Goal: Task Accomplishment & Management: Manage account settings

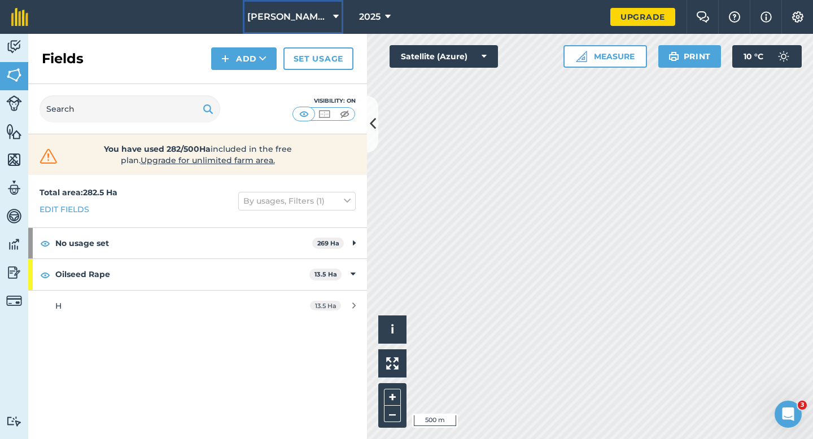
click at [309, 20] on span "[PERSON_NAME] & Sons" at bounding box center [287, 17] width 81 height 14
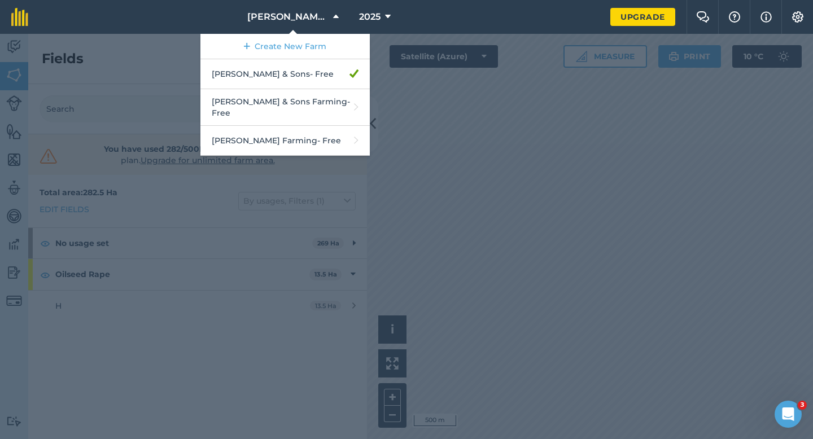
click at [550, 118] on div at bounding box center [406, 236] width 813 height 405
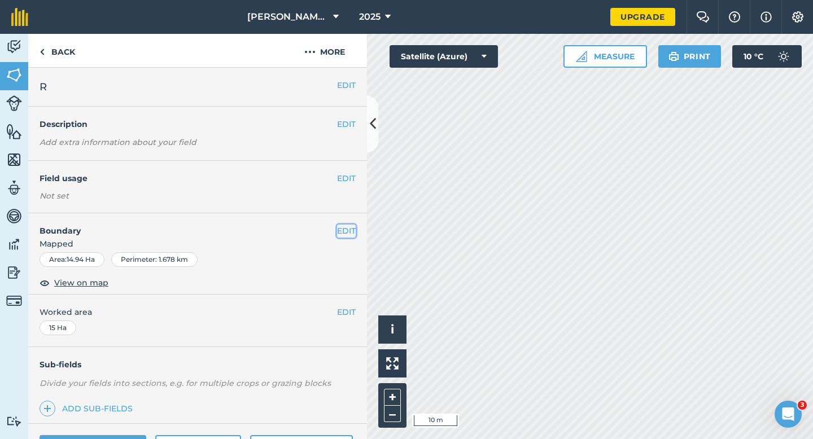
click at [344, 232] on button "EDIT" at bounding box center [346, 231] width 19 height 12
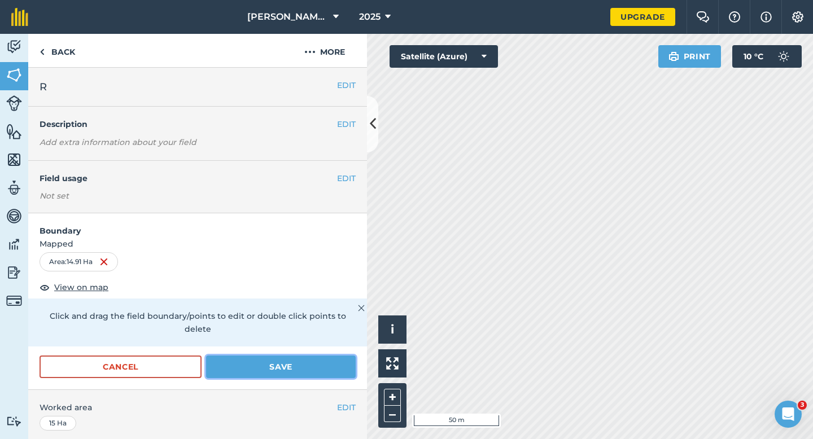
click at [286, 355] on button "Save" at bounding box center [281, 366] width 150 height 23
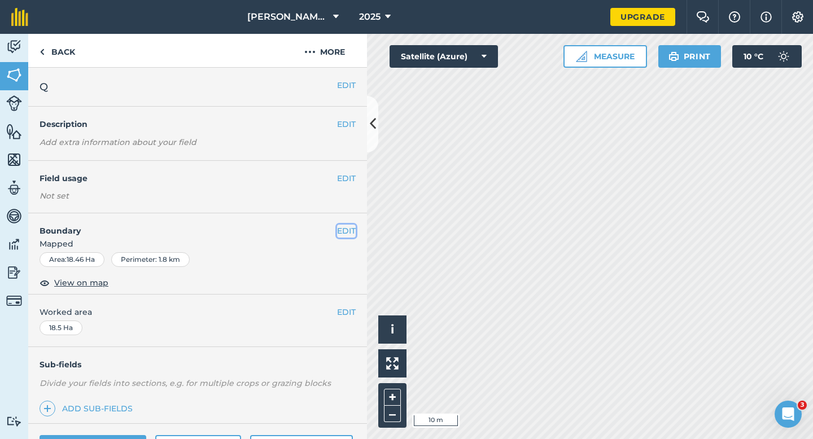
click at [344, 227] on button "EDIT" at bounding box center [346, 231] width 19 height 12
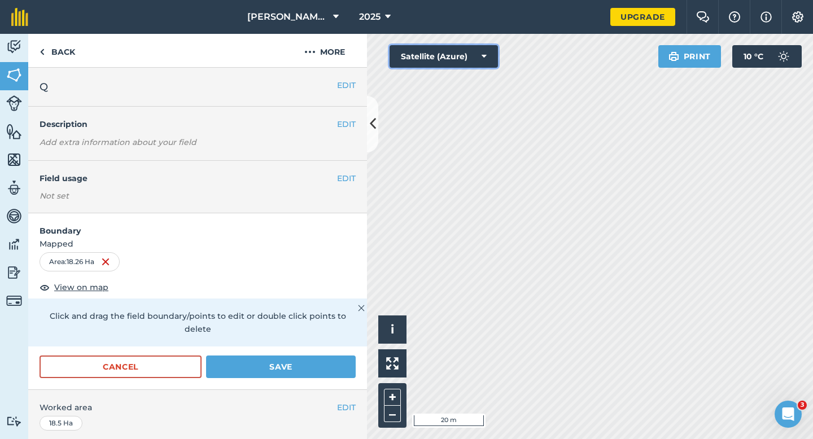
click at [434, 293] on div "Click to start drawing i © 2025 TomTom, Microsoft 20 m + – Satellite (Azure) Pr…" at bounding box center [590, 236] width 446 height 405
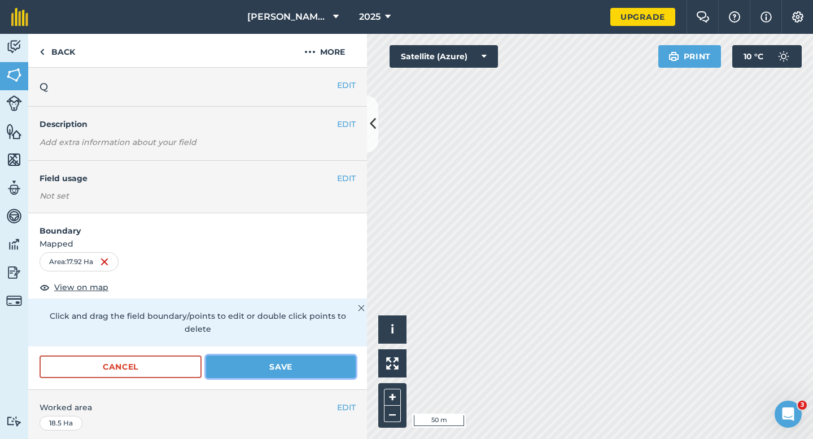
click at [267, 355] on button "Save" at bounding box center [281, 366] width 150 height 23
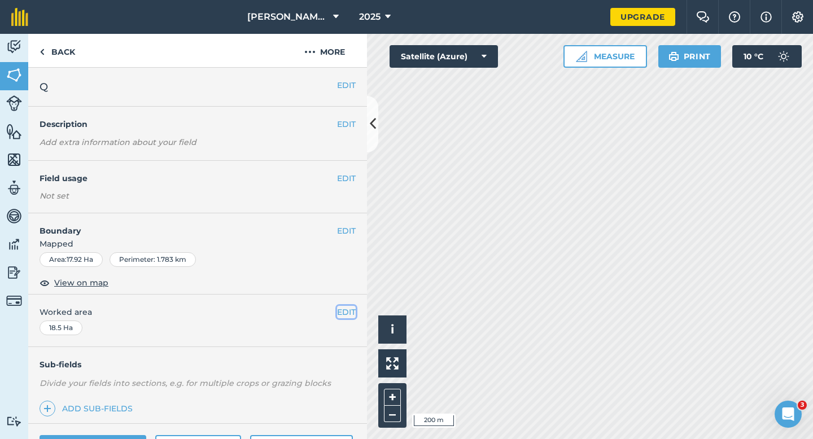
click at [352, 309] on button "EDIT" at bounding box center [346, 312] width 19 height 12
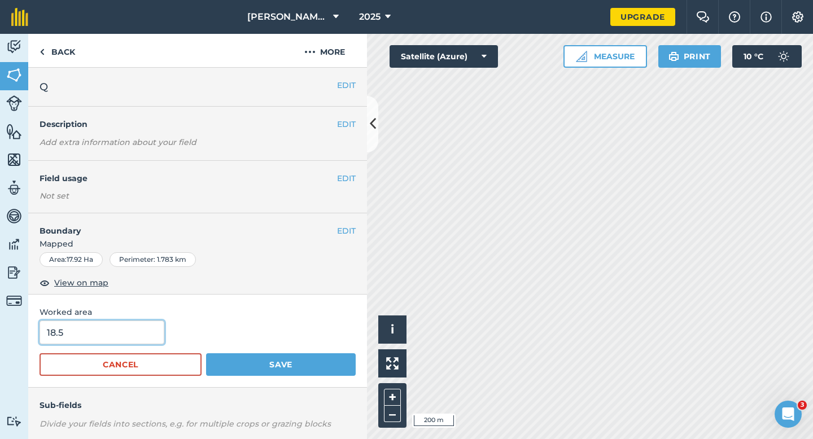
click at [118, 336] on input "18.5" at bounding box center [101, 332] width 125 height 24
type input "18"
click at [206, 353] on button "Save" at bounding box center [281, 364] width 150 height 23
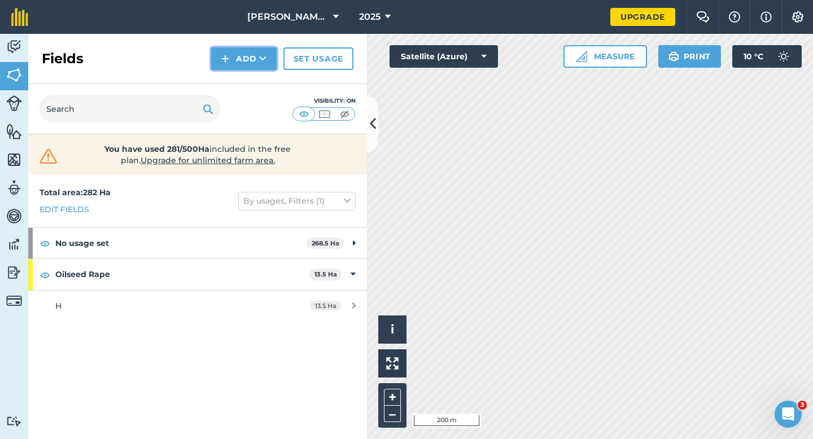
click at [231, 63] on button "Add" at bounding box center [243, 58] width 65 height 23
click at [235, 76] on link "Draw" at bounding box center [244, 84] width 62 height 25
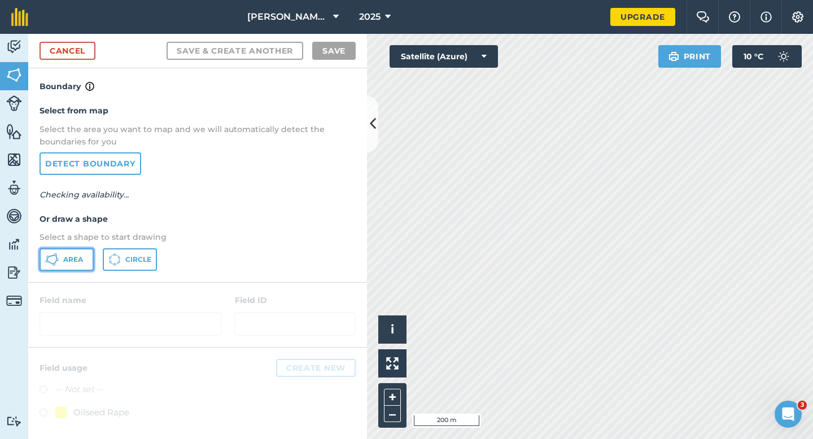
click at [70, 267] on button "Area" at bounding box center [66, 259] width 54 height 23
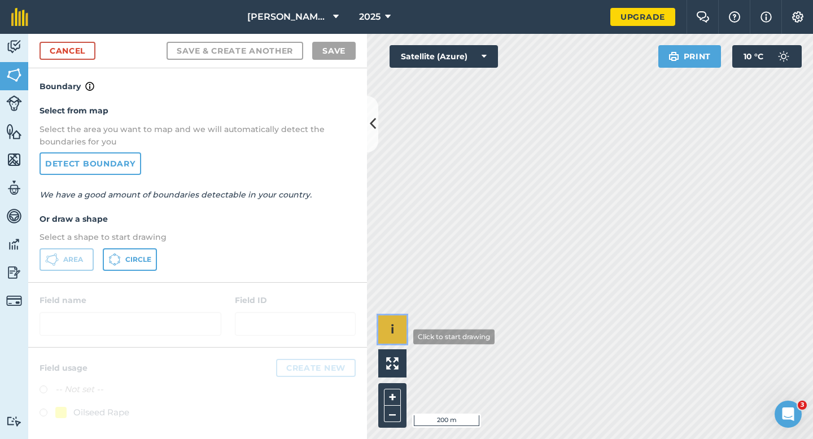
click at [434, 272] on div "Click to start drawing i © 2025 TomTom, Microsoft 200 m + –" at bounding box center [590, 236] width 446 height 405
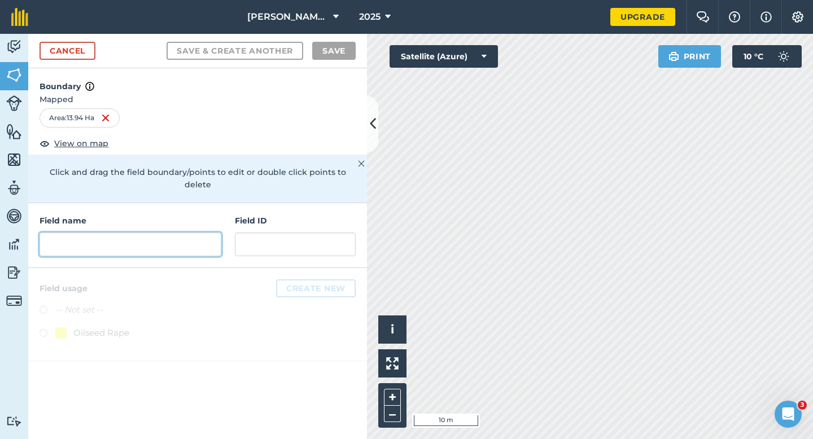
click at [123, 240] on input "text" at bounding box center [130, 244] width 182 height 24
type input "s"
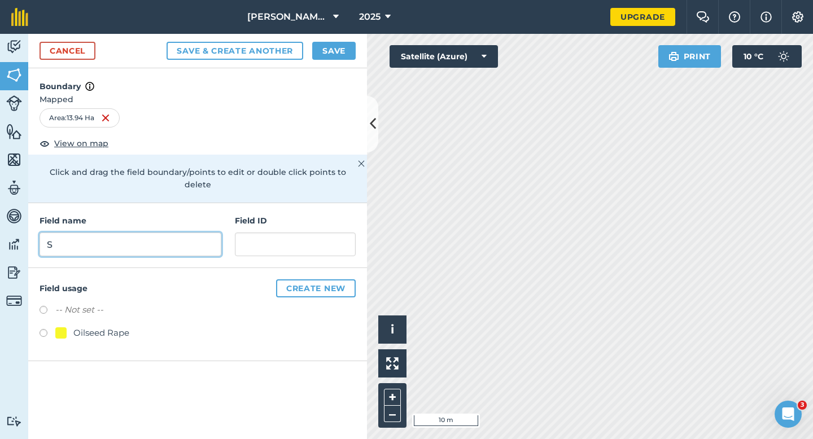
type input "S"
click at [324, 59] on button "Save" at bounding box center [333, 51] width 43 height 18
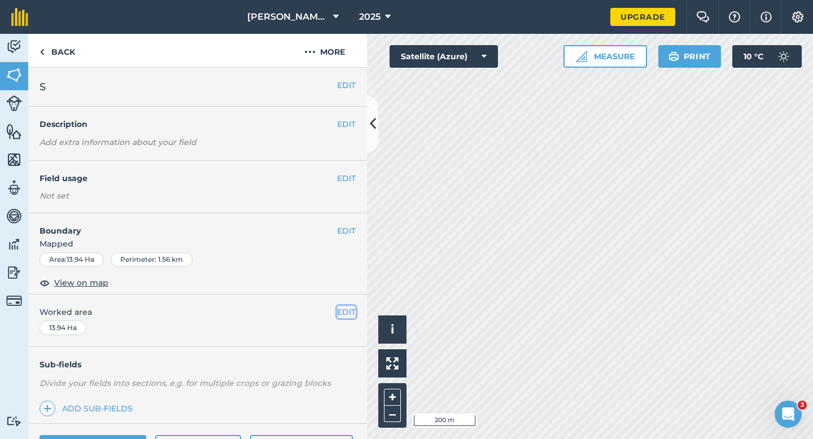
click at [345, 306] on button "EDIT" at bounding box center [346, 312] width 19 height 12
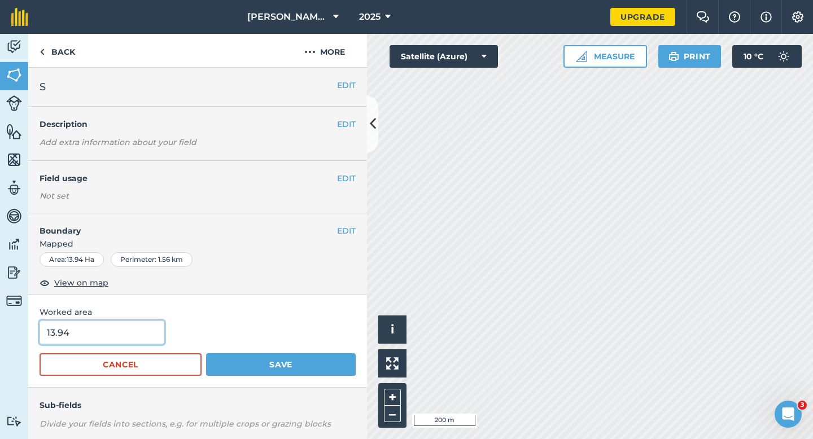
click at [135, 337] on input "13.94" at bounding box center [101, 332] width 125 height 24
type input "14"
click at [206, 353] on button "Save" at bounding box center [281, 364] width 150 height 23
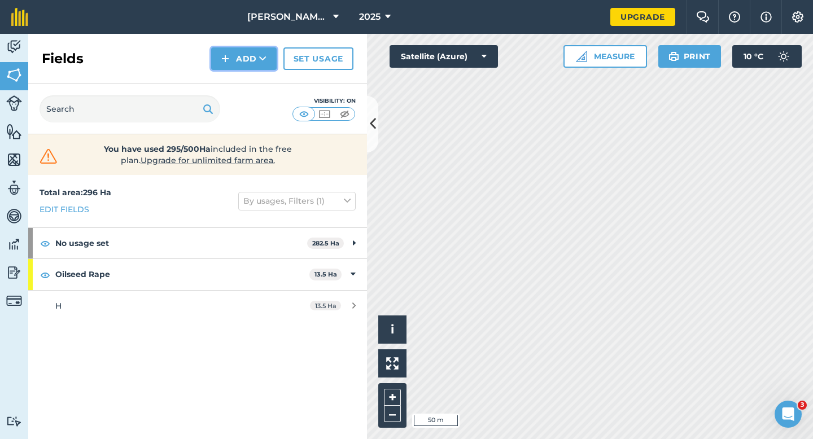
click at [257, 63] on button "Add" at bounding box center [243, 58] width 65 height 23
click at [257, 86] on link "Draw" at bounding box center [244, 84] width 62 height 25
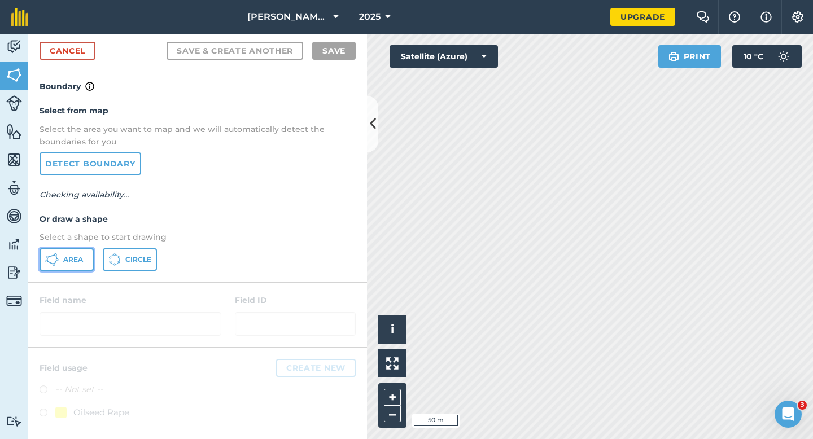
click at [69, 265] on button "Area" at bounding box center [66, 259] width 54 height 23
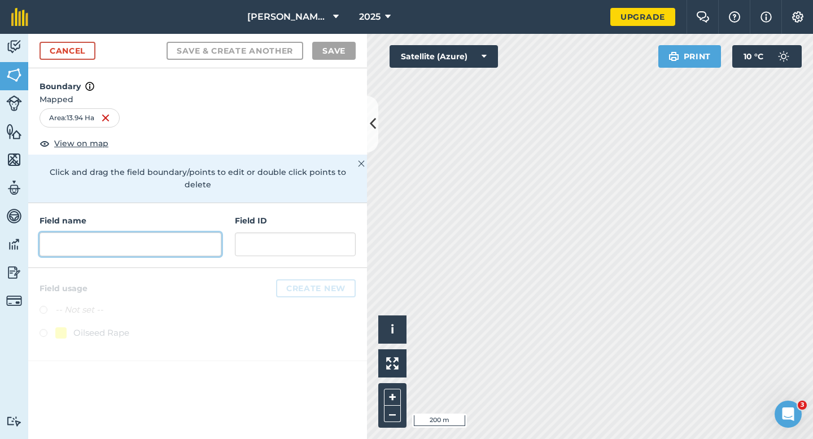
click at [193, 238] on input "text" at bounding box center [130, 244] width 182 height 24
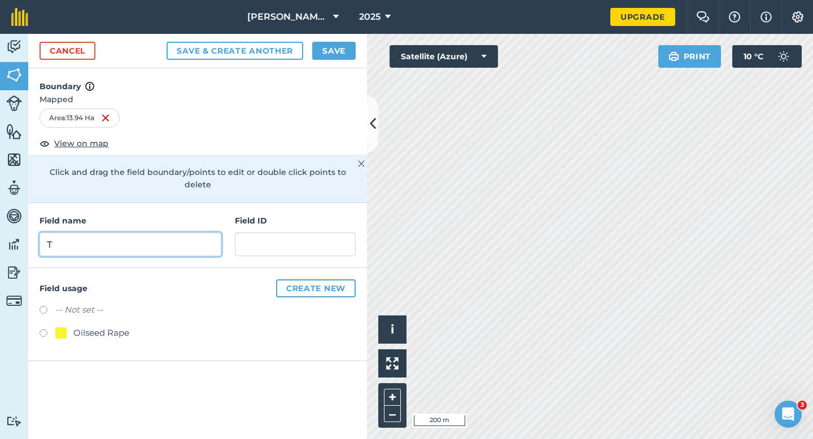
type input "T"
click at [331, 45] on button "Save" at bounding box center [333, 51] width 43 height 18
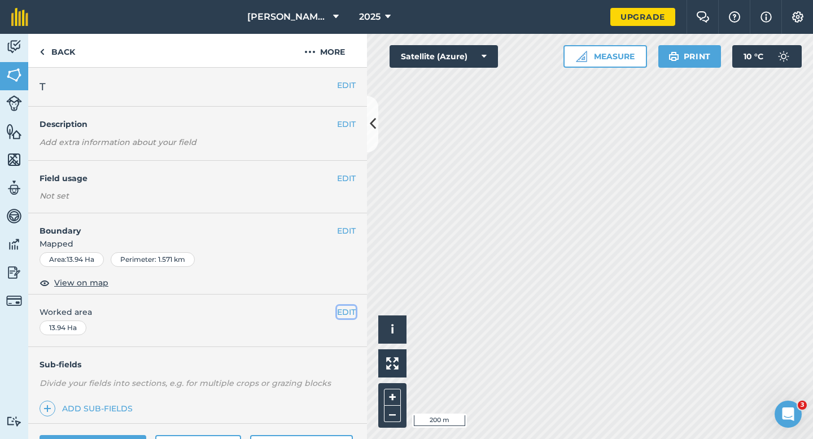
click at [346, 313] on button "EDIT" at bounding box center [346, 312] width 19 height 12
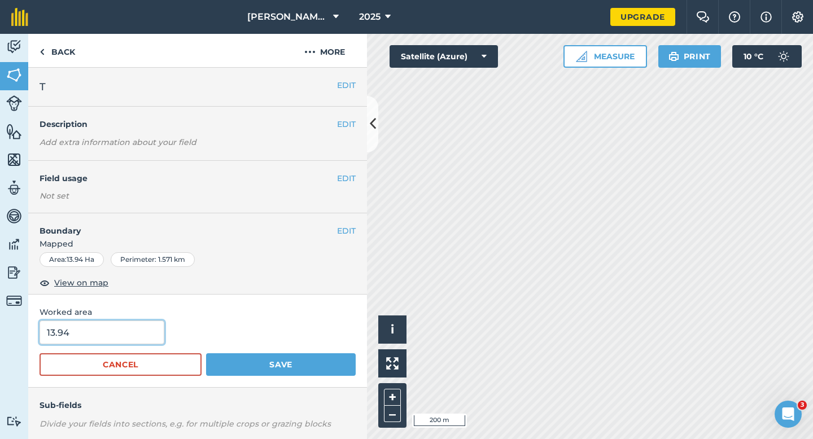
click at [103, 330] on input "13.94" at bounding box center [101, 332] width 125 height 24
type input "14"
click at [206, 353] on button "Save" at bounding box center [281, 364] width 150 height 23
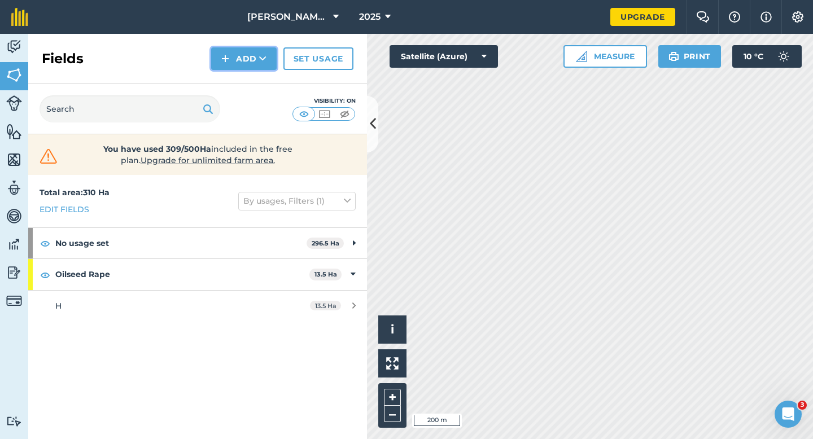
click at [252, 67] on button "Add" at bounding box center [243, 58] width 65 height 23
click at [252, 73] on link "Draw" at bounding box center [244, 84] width 62 height 25
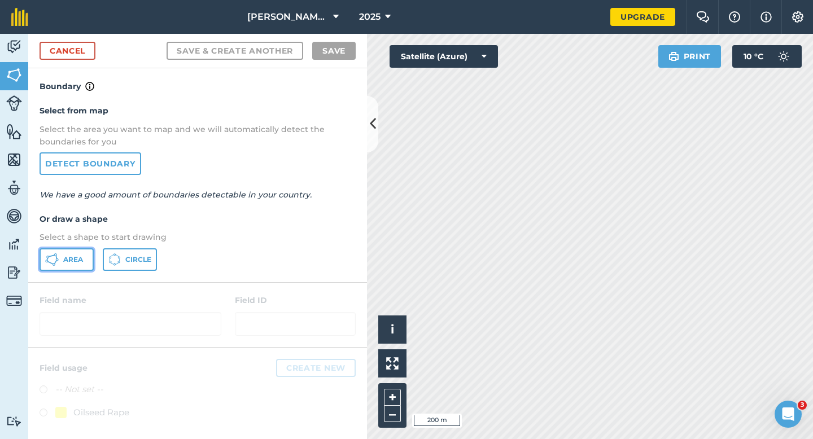
click at [75, 253] on button "Area" at bounding box center [66, 259] width 54 height 23
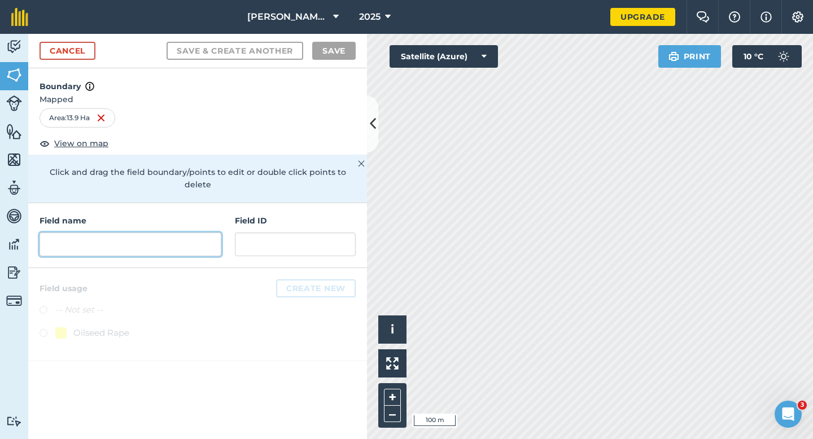
click at [160, 234] on input "text" at bounding box center [130, 244] width 182 height 24
type input "R"
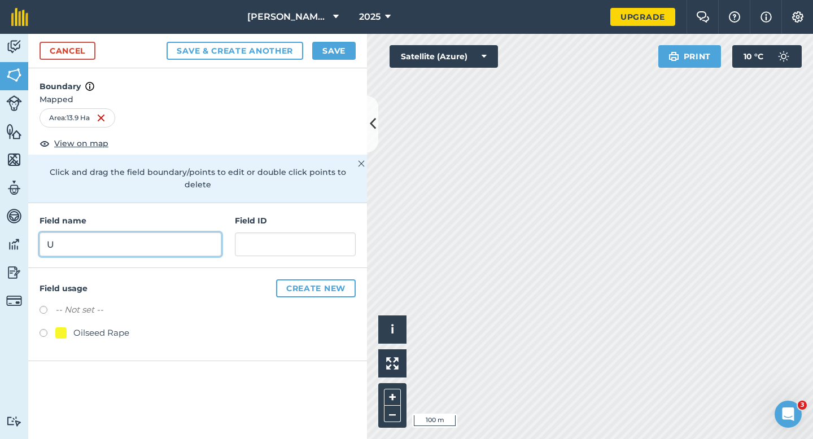
type input "U"
click at [302, 248] on div "Field name U Field ID" at bounding box center [197, 235] width 339 height 65
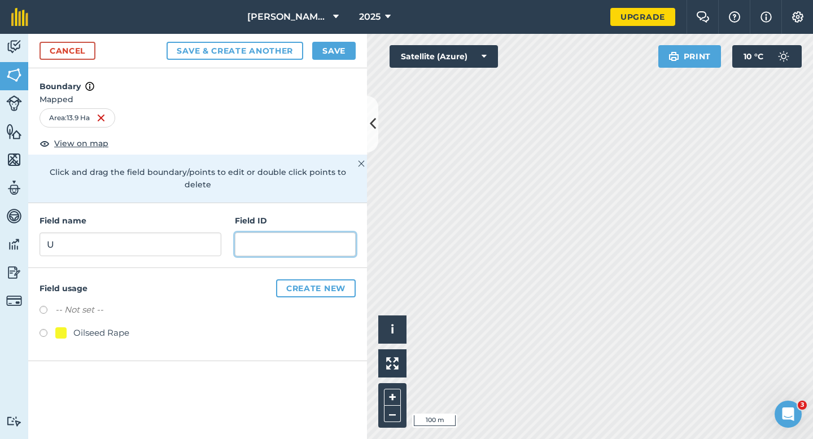
click at [302, 238] on input "text" at bounding box center [295, 244] width 121 height 24
click at [345, 39] on div "Cancel Save & Create Another Save" at bounding box center [197, 51] width 339 height 34
click at [343, 51] on button "Save" at bounding box center [333, 51] width 43 height 18
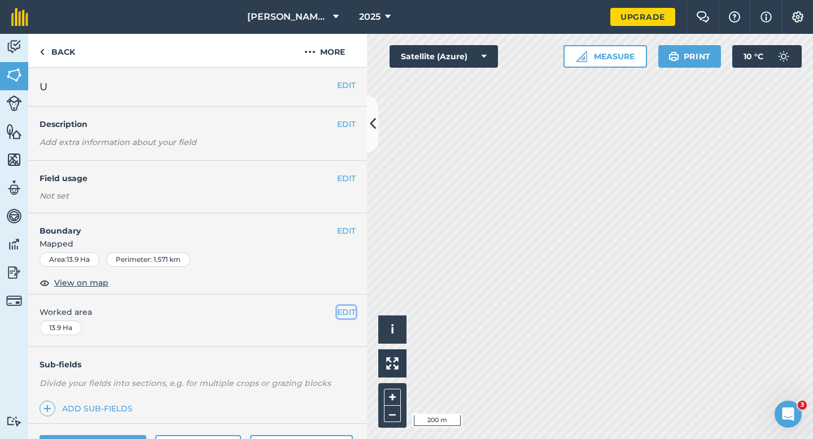
click at [344, 315] on button "EDIT" at bounding box center [346, 312] width 19 height 12
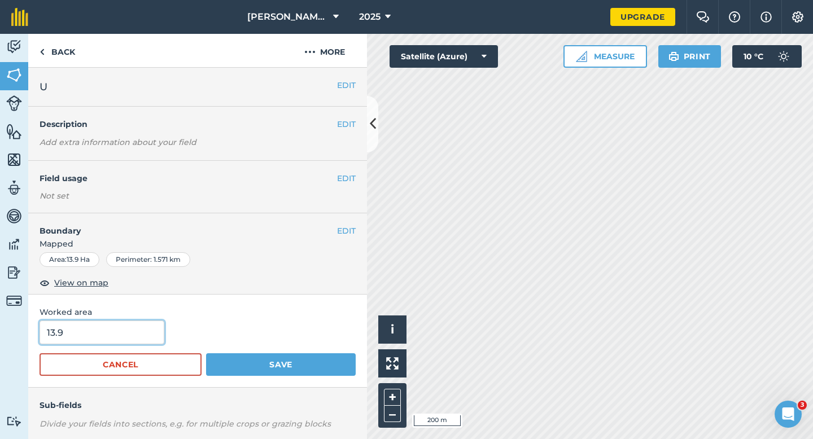
click at [89, 341] on input "13.9" at bounding box center [101, 332] width 125 height 24
type input "14"
click at [206, 353] on button "Save" at bounding box center [281, 364] width 150 height 23
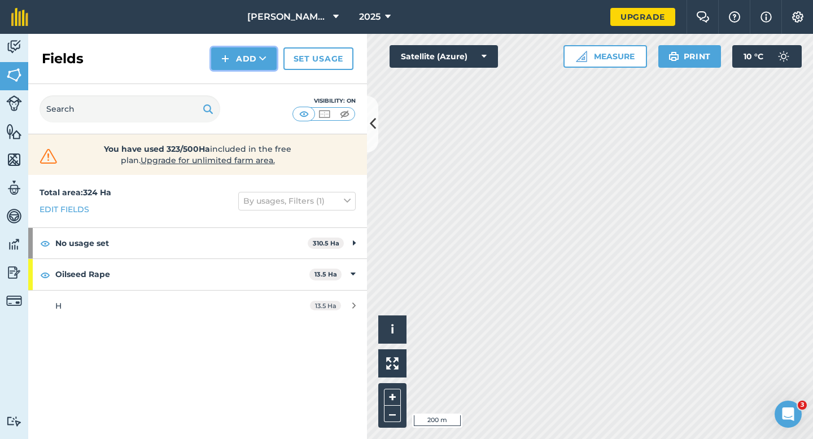
click at [231, 60] on button "Add" at bounding box center [243, 58] width 65 height 23
click at [236, 69] on button "Add Draw Import" at bounding box center [243, 58] width 65 height 23
click at [219, 71] on div "Fields Add Set usage" at bounding box center [197, 59] width 339 height 50
click at [227, 62] on img at bounding box center [225, 59] width 8 height 14
click at [231, 80] on link "Draw" at bounding box center [244, 84] width 62 height 25
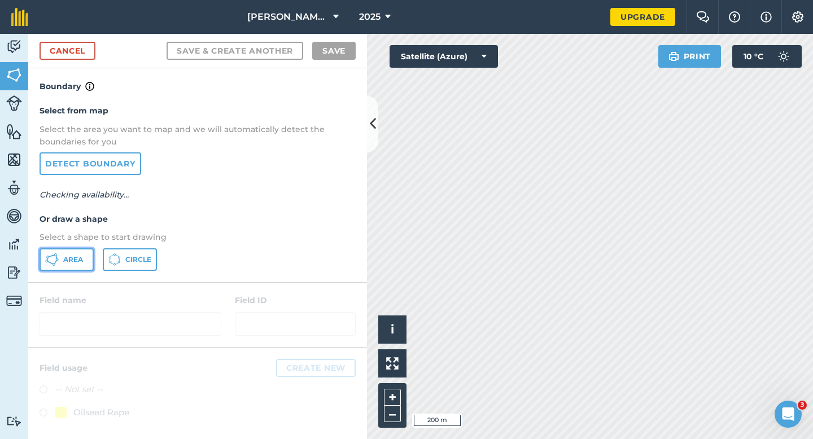
click at [86, 261] on button "Area" at bounding box center [66, 259] width 54 height 23
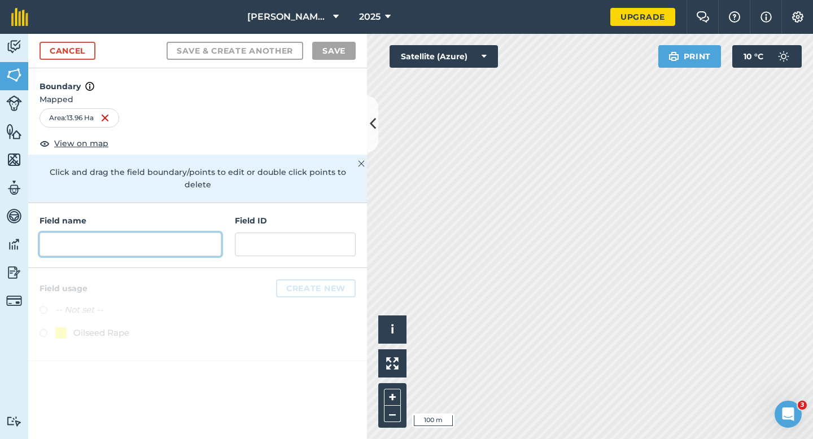
click at [214, 232] on input "text" at bounding box center [130, 244] width 182 height 24
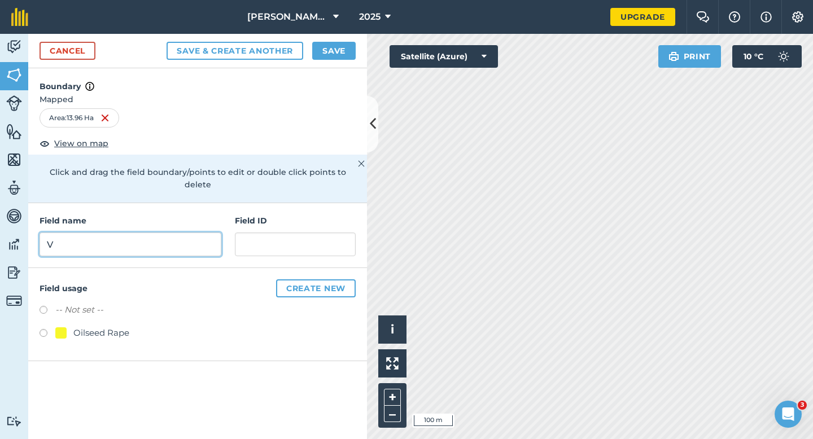
type input "V"
click at [326, 53] on button "Save" at bounding box center [333, 51] width 43 height 18
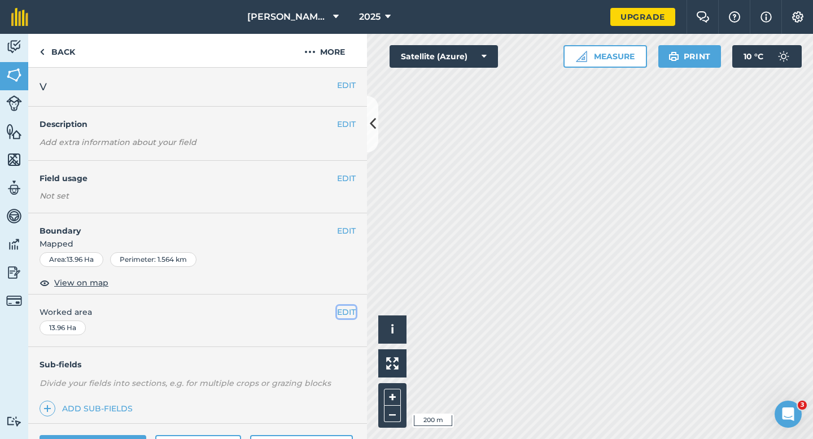
click at [351, 310] on button "EDIT" at bounding box center [346, 312] width 19 height 12
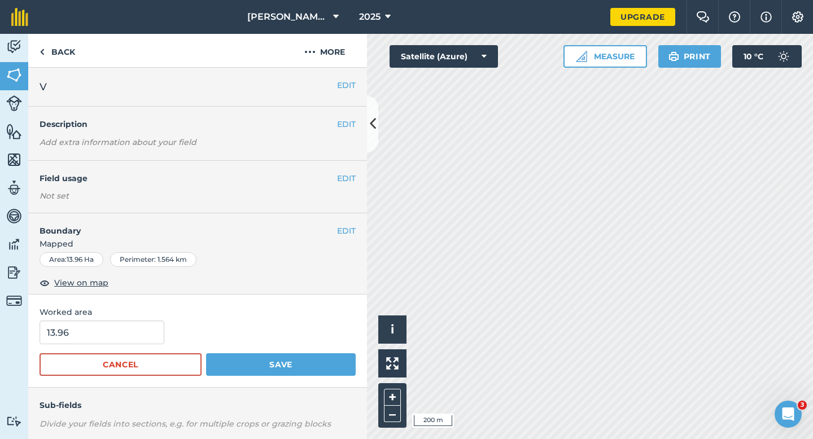
click at [161, 335] on div "13.96" at bounding box center [197, 332] width 316 height 24
click at [144, 335] on input "13.96" at bounding box center [101, 332] width 125 height 24
type input "14"
click at [206, 353] on button "Save" at bounding box center [281, 364] width 150 height 23
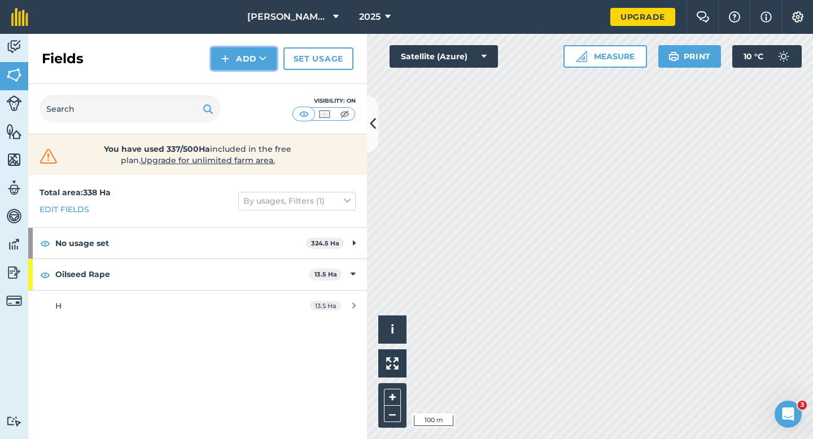
click at [261, 69] on button "Add" at bounding box center [243, 58] width 65 height 23
click at [261, 74] on link "Draw" at bounding box center [244, 84] width 62 height 25
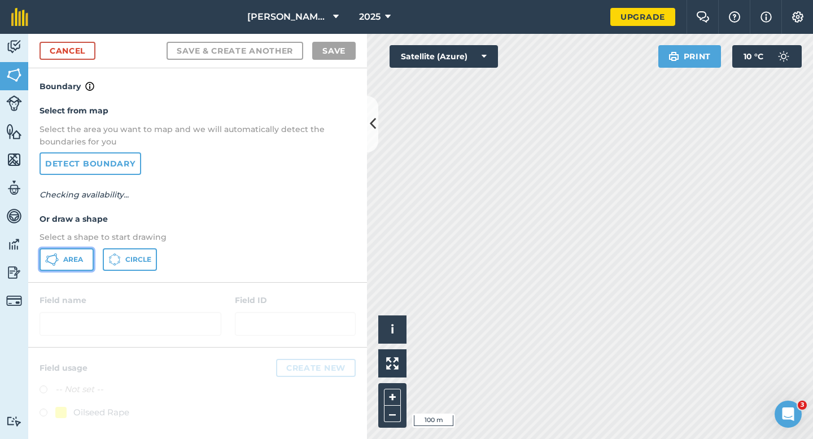
click at [80, 269] on button "Area" at bounding box center [66, 259] width 54 height 23
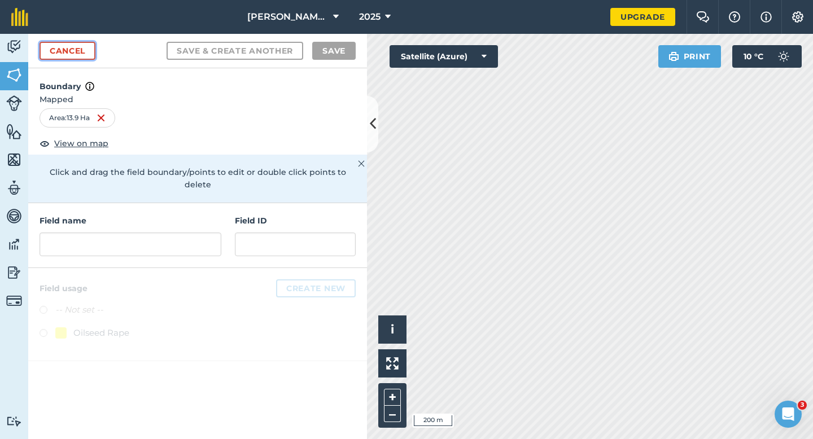
click at [78, 56] on link "Cancel" at bounding box center [67, 51] width 56 height 18
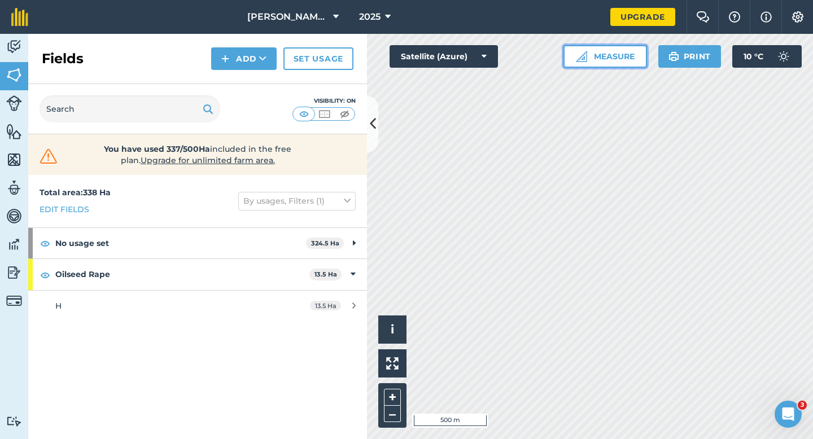
click at [602, 46] on button "Measure" at bounding box center [605, 56] width 84 height 23
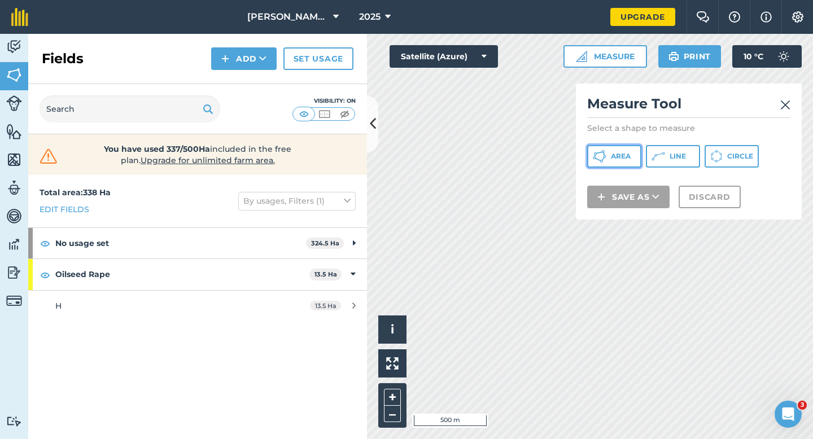
click at [623, 148] on button "Area" at bounding box center [614, 156] width 54 height 23
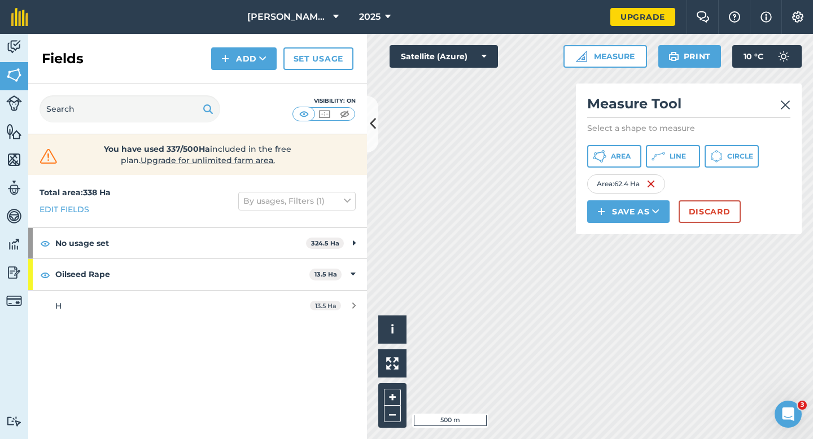
click at [695, 223] on div "Measure Tool Select a shape to measure Area Line Circle Area : 62.4 Ha Save as …" at bounding box center [689, 159] width 226 height 151
click at [709, 207] on button "Discard" at bounding box center [709, 211] width 62 height 23
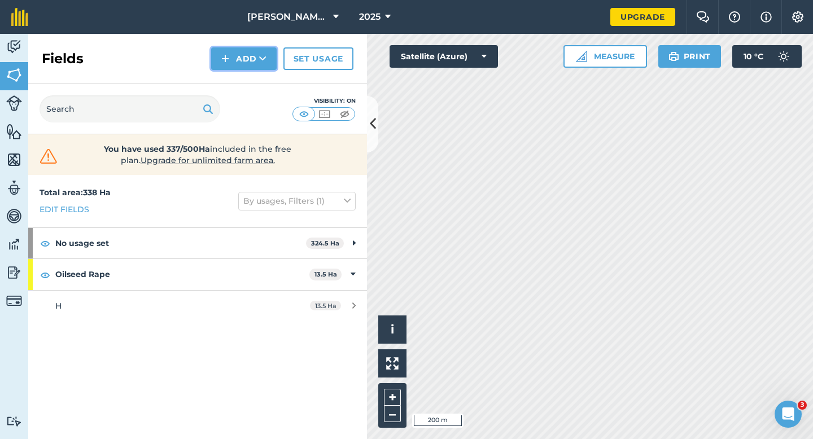
click at [233, 66] on button "Add" at bounding box center [243, 58] width 65 height 23
click at [233, 84] on link "Draw" at bounding box center [244, 84] width 62 height 25
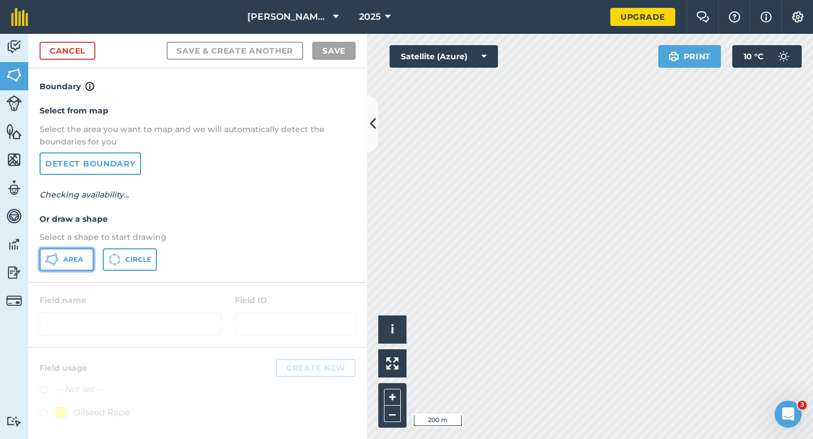
click at [84, 260] on button "Area" at bounding box center [66, 259] width 54 height 23
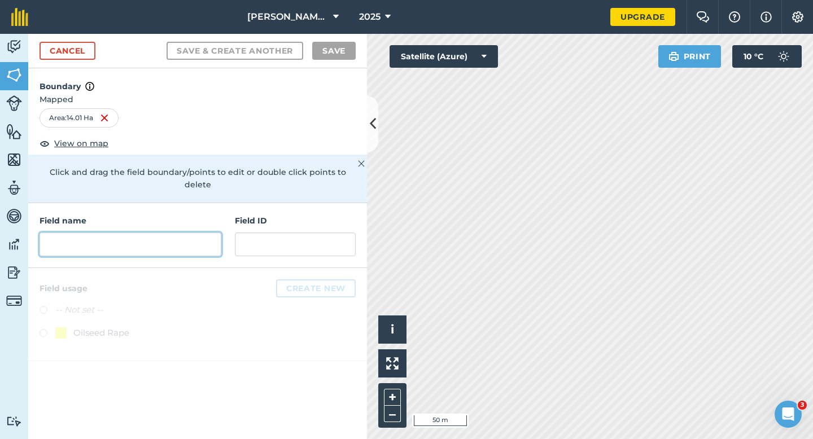
click at [198, 242] on input "text" at bounding box center [130, 244] width 182 height 24
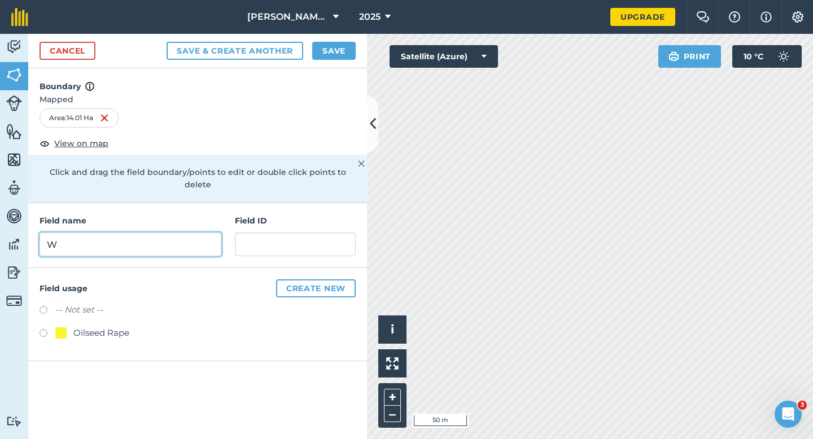
type input "W"
click at [326, 52] on button "Save" at bounding box center [333, 51] width 43 height 18
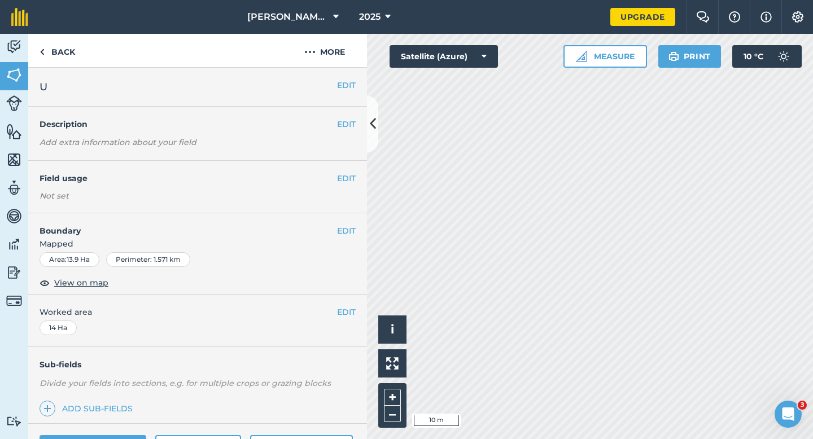
click at [346, 224] on div "EDIT Boundary Mapped Area : 13.9 Ha Perimeter : 1.571 km View on map" at bounding box center [197, 253] width 339 height 81
click at [349, 225] on button "EDIT" at bounding box center [346, 231] width 19 height 12
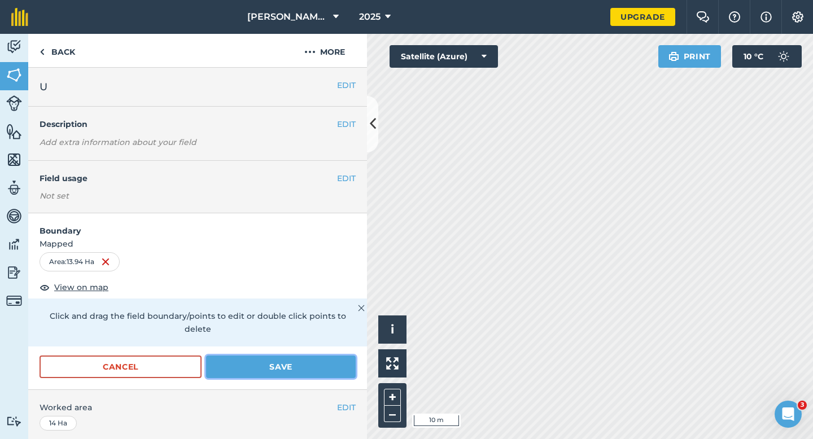
click at [322, 355] on button "Save" at bounding box center [281, 366] width 150 height 23
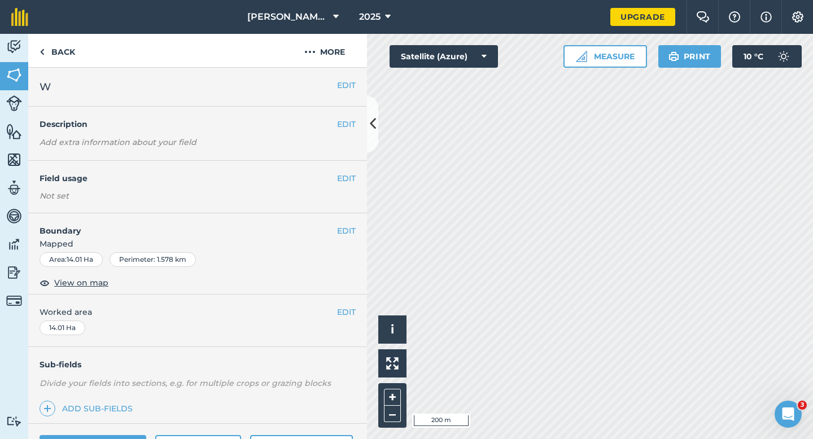
click at [359, 309] on div "EDIT Worked area 14.01 Ha" at bounding box center [197, 321] width 339 height 52
click at [345, 309] on button "EDIT" at bounding box center [346, 312] width 19 height 12
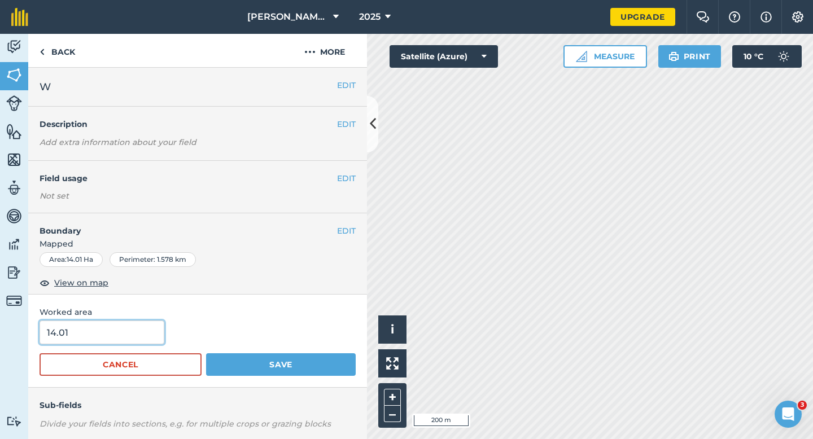
click at [95, 341] on input "14.01" at bounding box center [101, 332] width 125 height 24
type input "14"
click at [206, 353] on button "Save" at bounding box center [281, 364] width 150 height 23
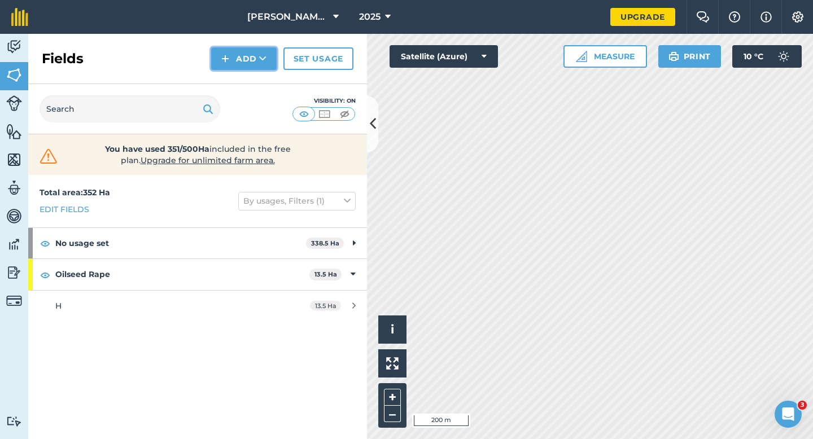
click at [233, 65] on button "Add" at bounding box center [243, 58] width 65 height 23
click at [238, 79] on link "Draw" at bounding box center [244, 84] width 62 height 25
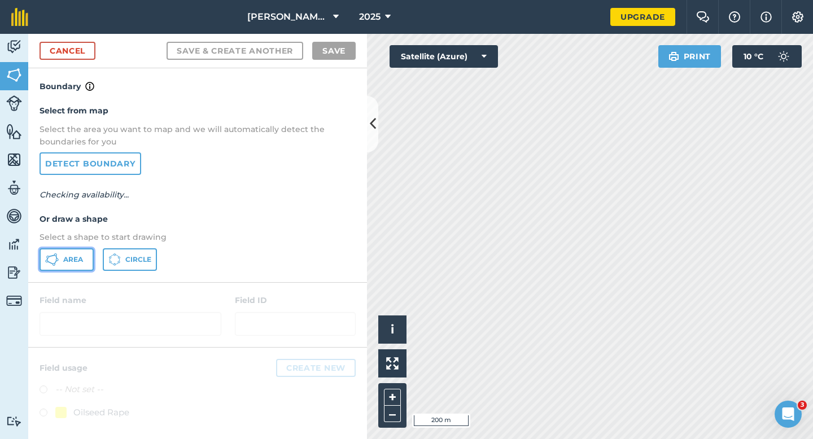
click at [74, 256] on span "Area" at bounding box center [73, 259] width 20 height 9
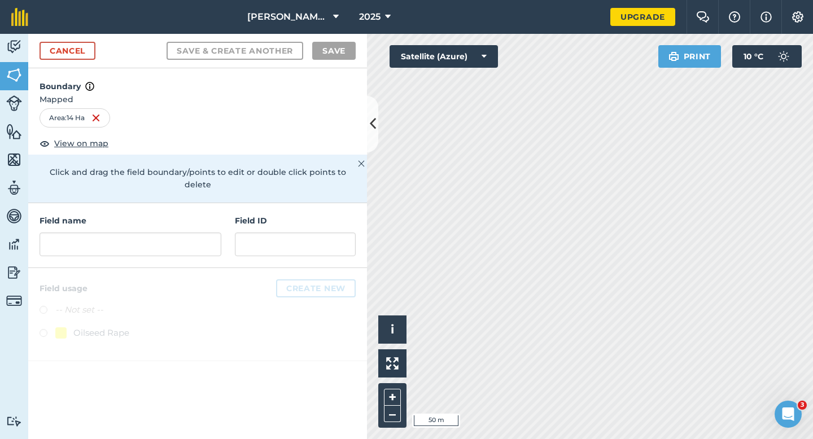
click at [177, 214] on div "Field name" at bounding box center [130, 235] width 182 height 42
click at [177, 232] on input "text" at bounding box center [130, 244] width 182 height 24
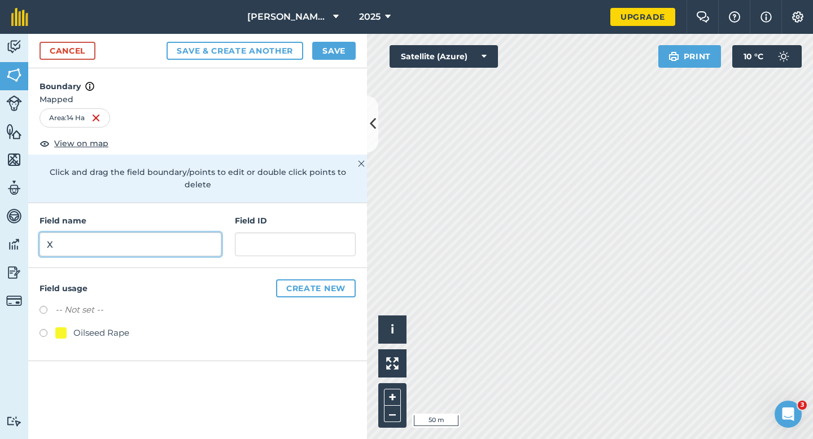
type input "X"
click at [332, 52] on button "Save" at bounding box center [333, 51] width 43 height 18
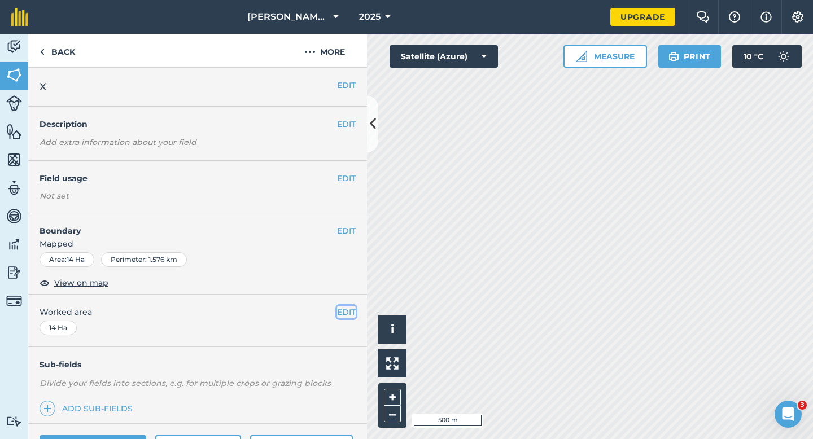
click at [350, 315] on button "EDIT" at bounding box center [346, 312] width 19 height 12
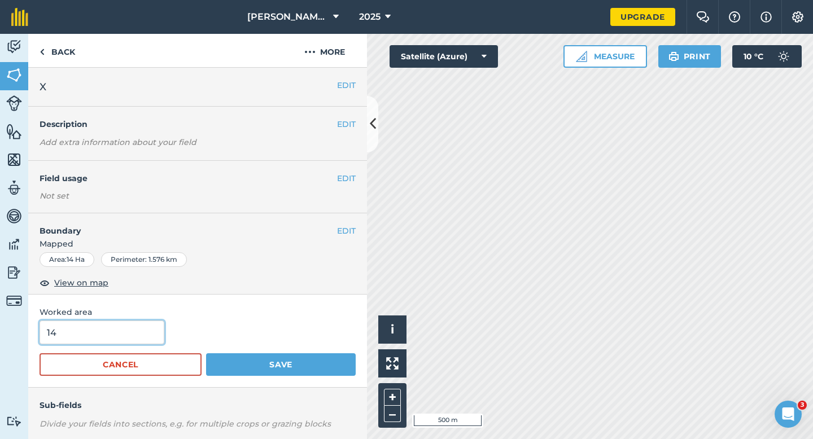
click at [141, 341] on input "14" at bounding box center [101, 332] width 125 height 24
click at [206, 353] on button "Save" at bounding box center [281, 364] width 150 height 23
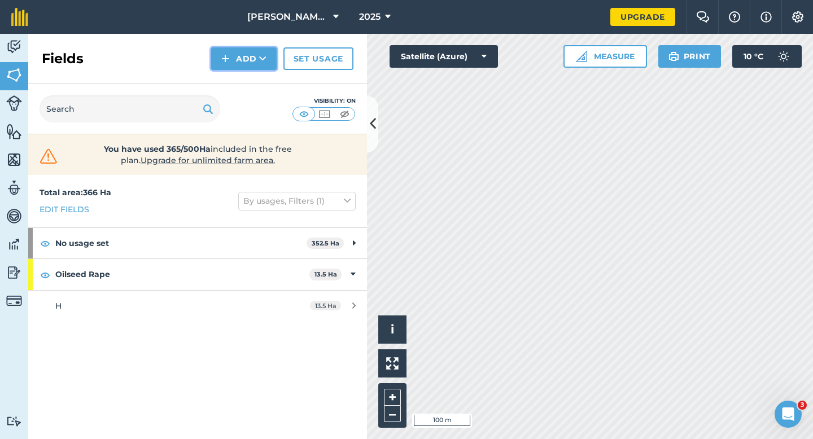
click at [248, 50] on button "Add" at bounding box center [243, 58] width 65 height 23
click at [248, 77] on link "Draw" at bounding box center [244, 84] width 62 height 25
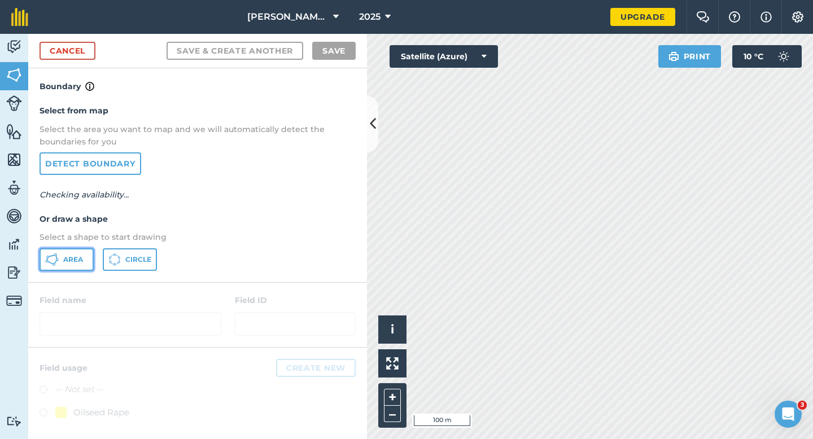
click at [78, 251] on button "Area" at bounding box center [66, 259] width 54 height 23
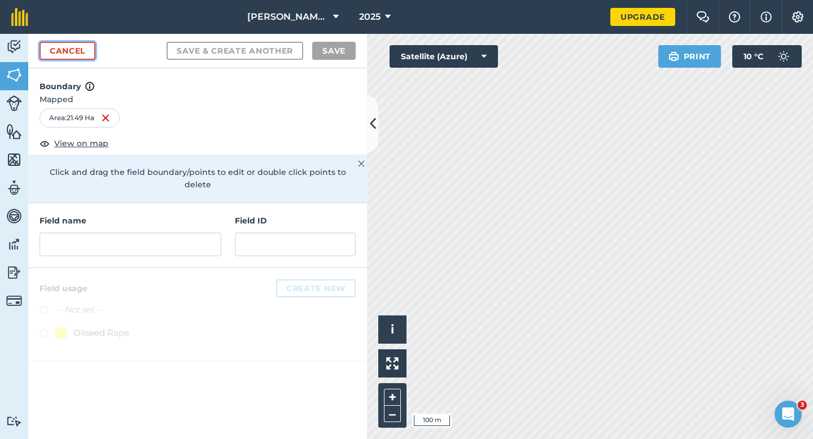
click at [74, 50] on link "Cancel" at bounding box center [67, 51] width 56 height 18
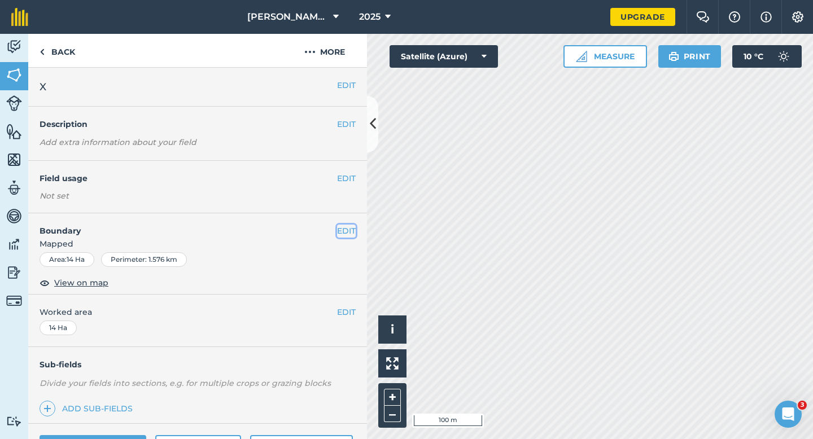
click at [340, 232] on button "EDIT" at bounding box center [346, 231] width 19 height 12
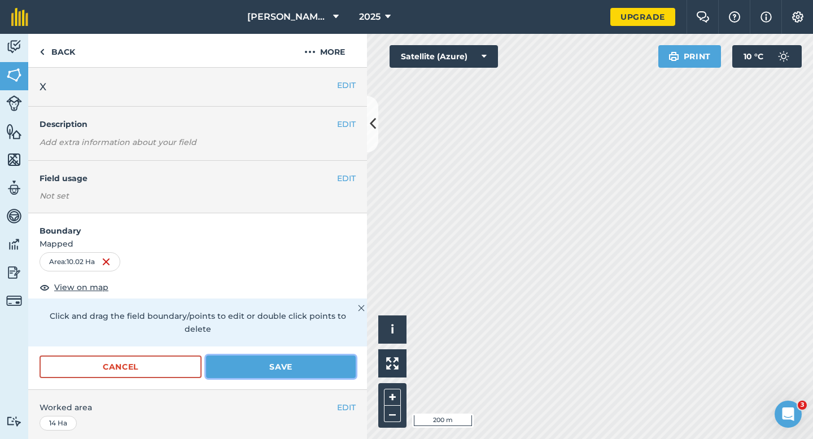
click at [284, 355] on button "Save" at bounding box center [281, 366] width 150 height 23
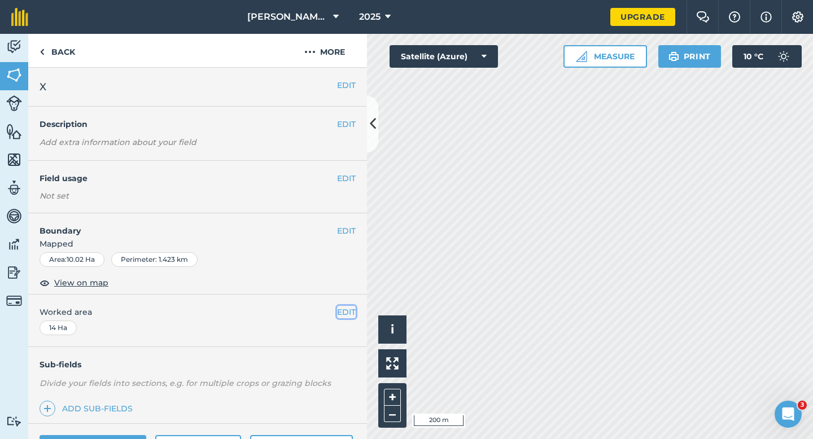
click at [352, 306] on button "EDIT" at bounding box center [346, 312] width 19 height 12
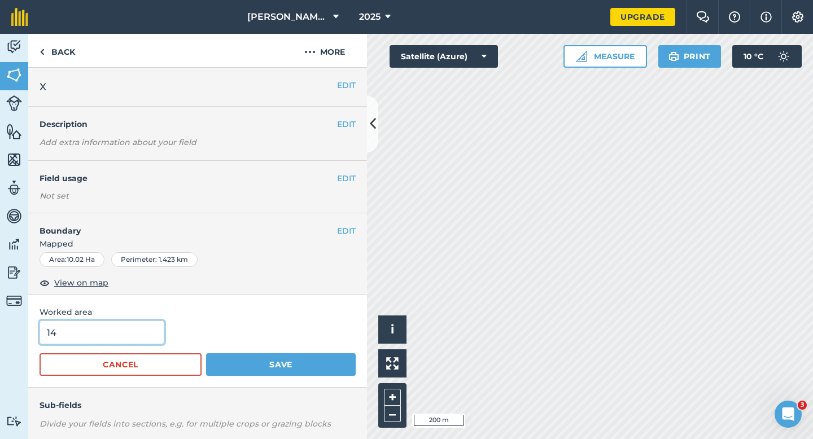
click at [147, 331] on input "14" at bounding box center [101, 332] width 125 height 24
type input "10"
click at [206, 353] on button "Save" at bounding box center [281, 364] width 150 height 23
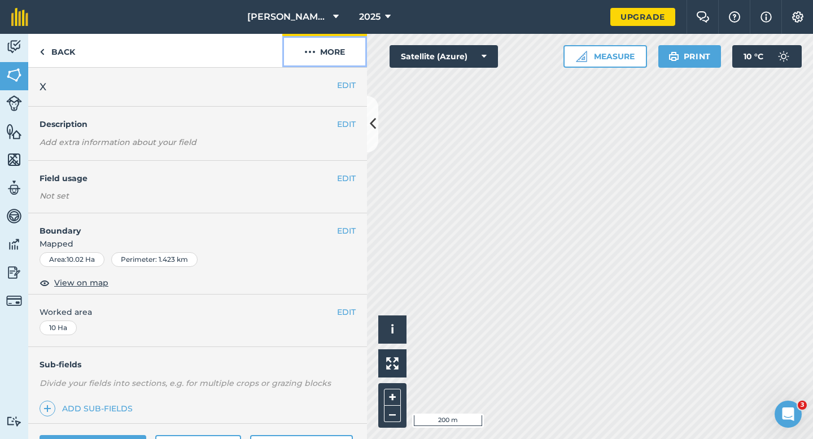
click at [302, 58] on button "More" at bounding box center [324, 50] width 85 height 33
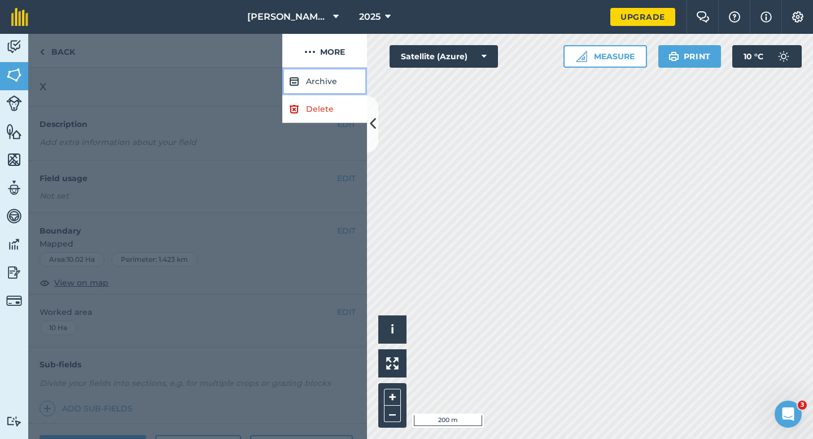
click at [305, 91] on button "Archive" at bounding box center [324, 82] width 85 height 28
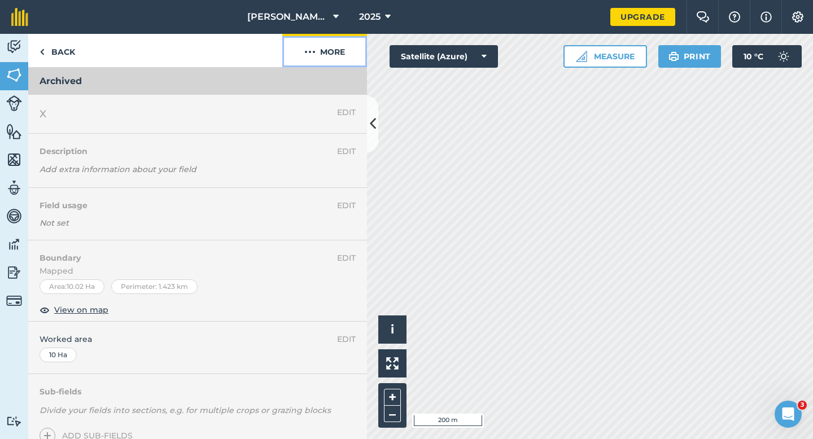
click at [320, 58] on button "More" at bounding box center [324, 50] width 85 height 33
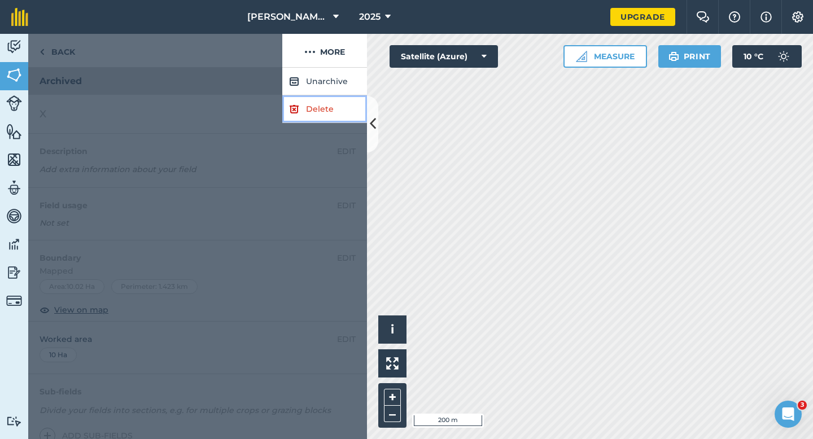
click at [320, 111] on link "Delete" at bounding box center [324, 109] width 85 height 28
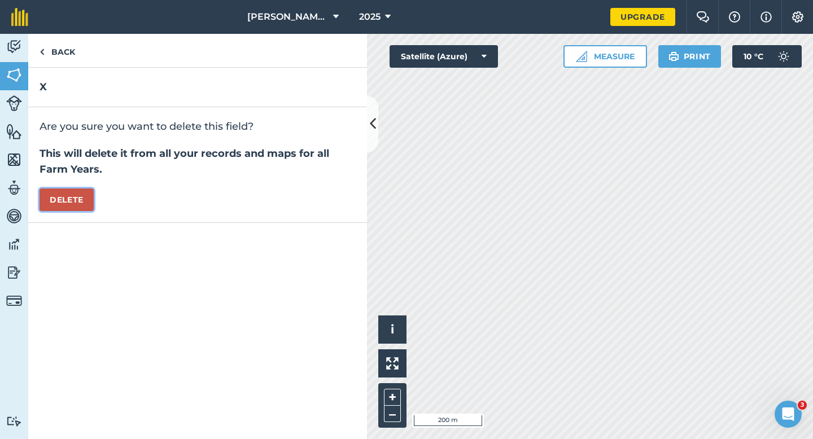
click at [58, 208] on button "Delete" at bounding box center [66, 199] width 54 height 23
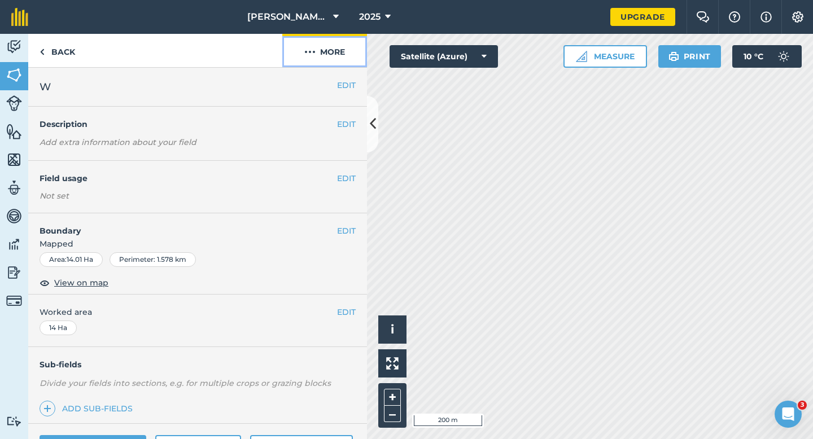
click at [310, 62] on button "More" at bounding box center [324, 50] width 85 height 33
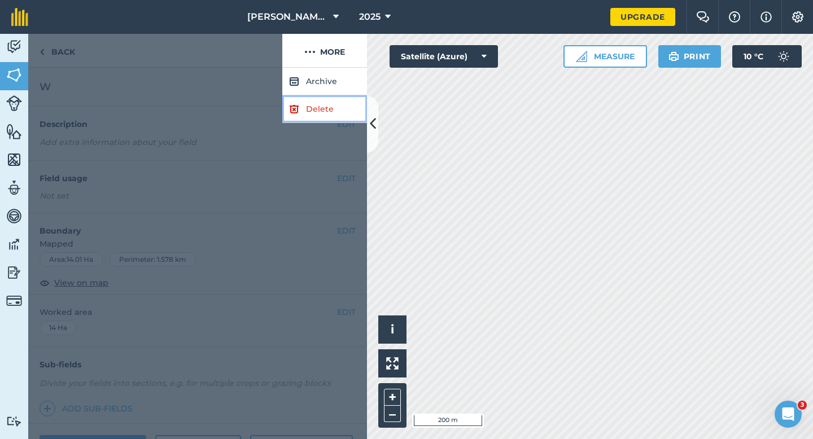
click at [310, 112] on link "Delete" at bounding box center [324, 109] width 85 height 28
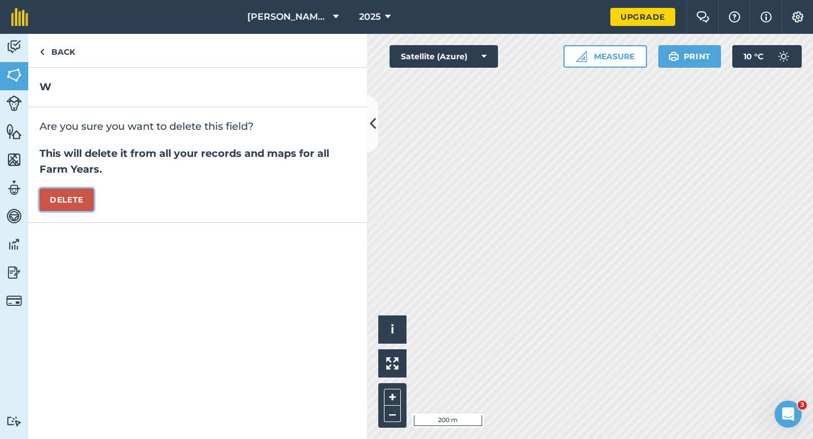
click at [93, 200] on button "Delete" at bounding box center [66, 199] width 54 height 23
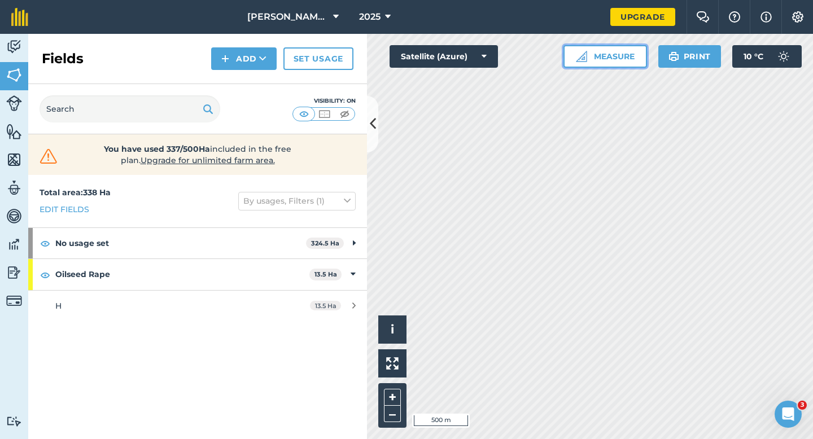
click at [599, 67] on button "Measure" at bounding box center [605, 56] width 84 height 23
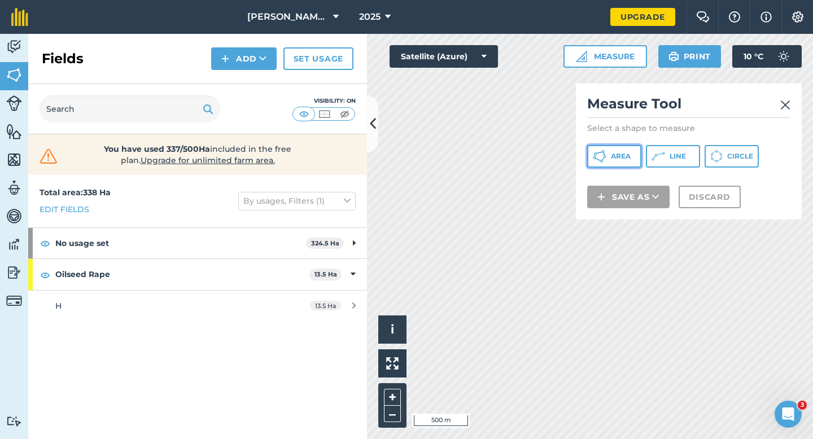
click at [616, 160] on span "Area" at bounding box center [621, 156] width 20 height 9
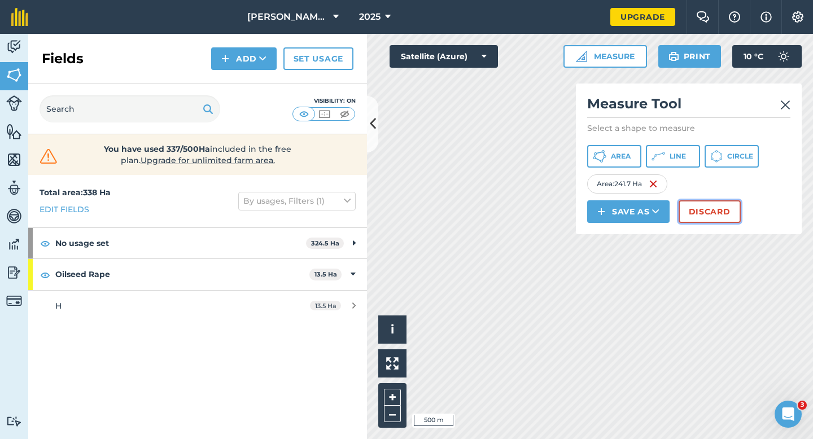
click at [704, 218] on button "Discard" at bounding box center [709, 211] width 62 height 23
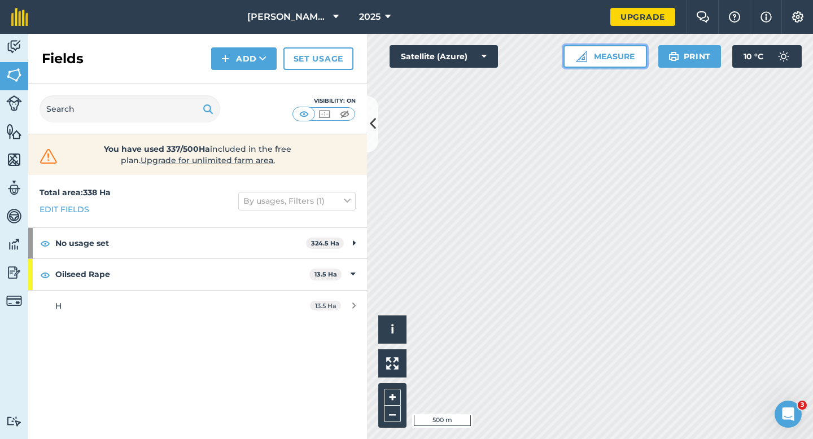
click at [606, 54] on button "Measure" at bounding box center [605, 56] width 84 height 23
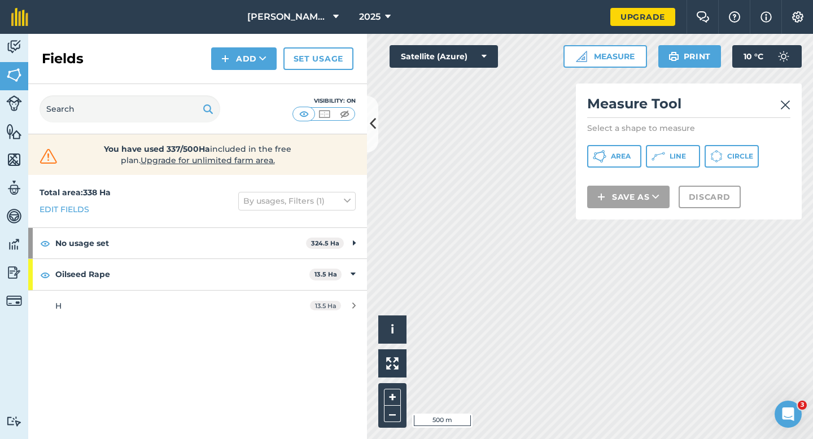
click at [607, 144] on div "Measure Tool Select a shape to measure Area Line Circle Save as Discard" at bounding box center [689, 152] width 226 height 136
click at [594, 153] on icon at bounding box center [595, 153] width 3 height 3
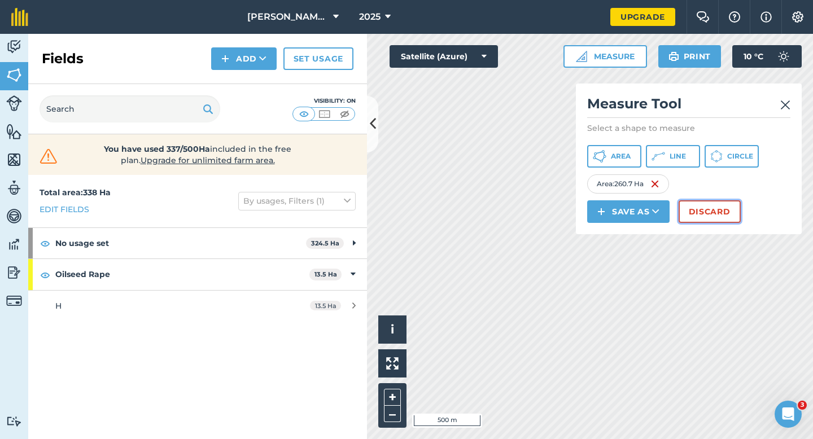
click at [696, 214] on button "Discard" at bounding box center [709, 211] width 62 height 23
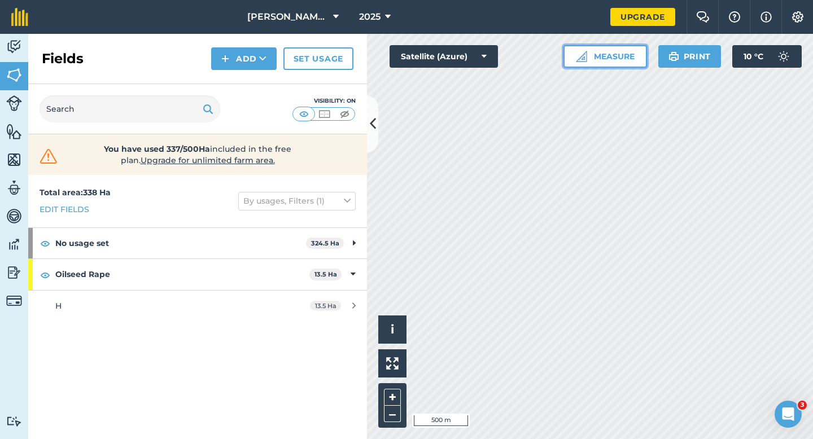
click at [594, 51] on button "Measure" at bounding box center [605, 56] width 84 height 23
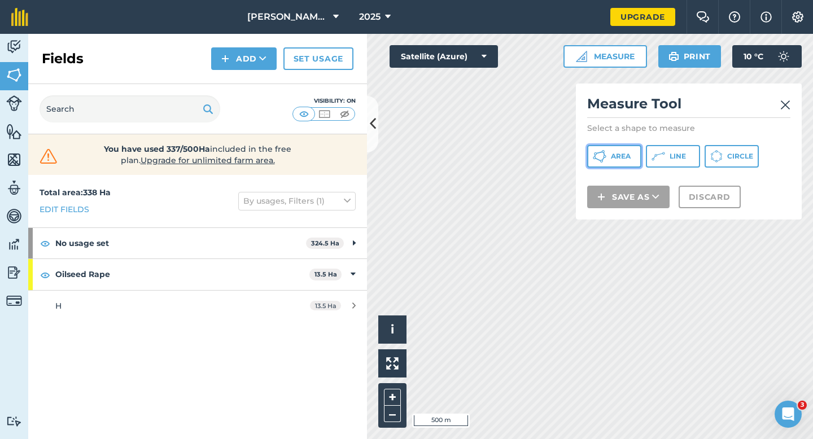
click at [599, 147] on button "Area" at bounding box center [614, 156] width 54 height 23
click at [699, 107] on div "Click to start drawing i © 2025 TomTom, Microsoft 500 m + – Satellite (Azure) M…" at bounding box center [590, 236] width 446 height 405
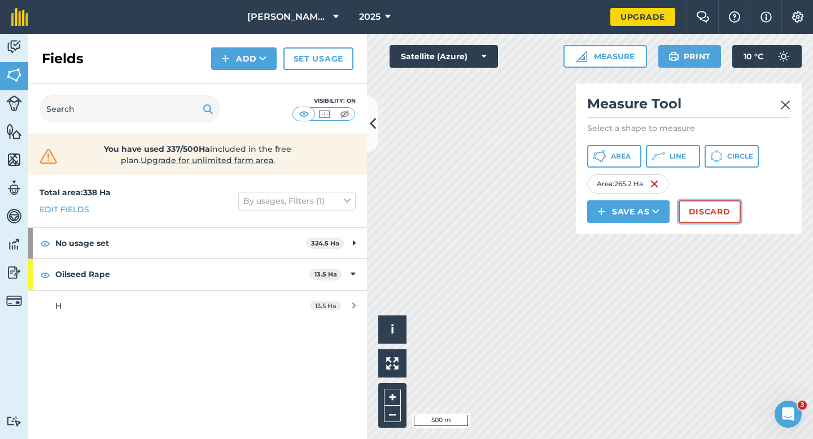
click at [696, 213] on button "Discard" at bounding box center [709, 211] width 62 height 23
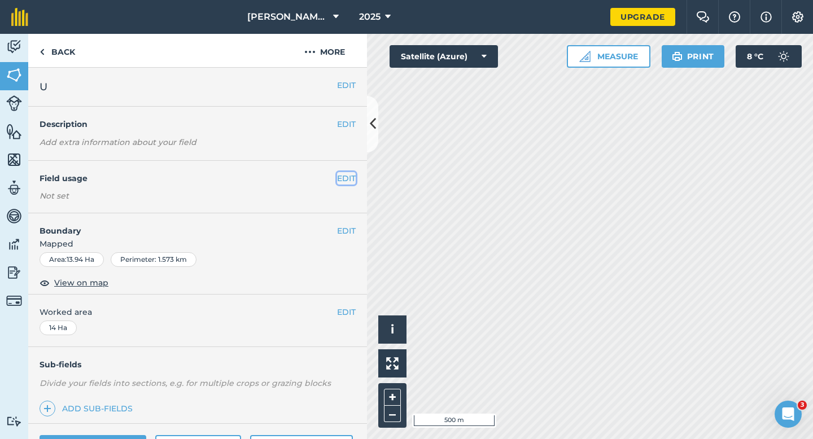
click at [341, 178] on button "EDIT" at bounding box center [346, 178] width 19 height 12
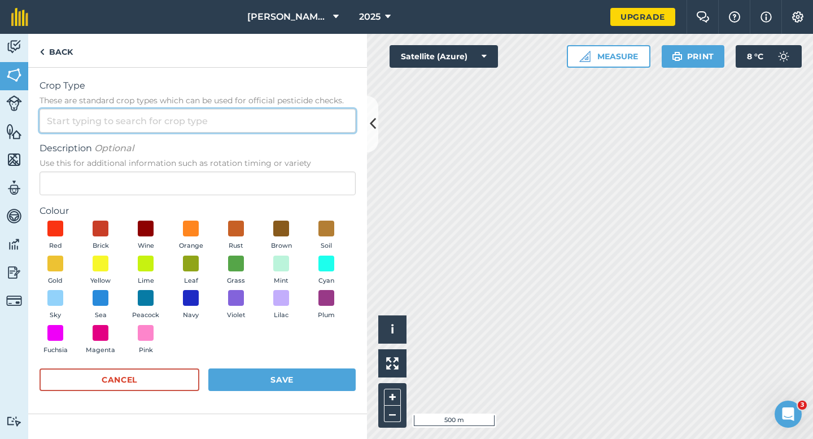
click at [311, 117] on input "Crop Type These are standard crop types which can be used for official pesticid…" at bounding box center [197, 121] width 316 height 24
click at [311, 130] on input "Crop Type These are standard crop types which can be used for official pesticid…" at bounding box center [197, 121] width 316 height 24
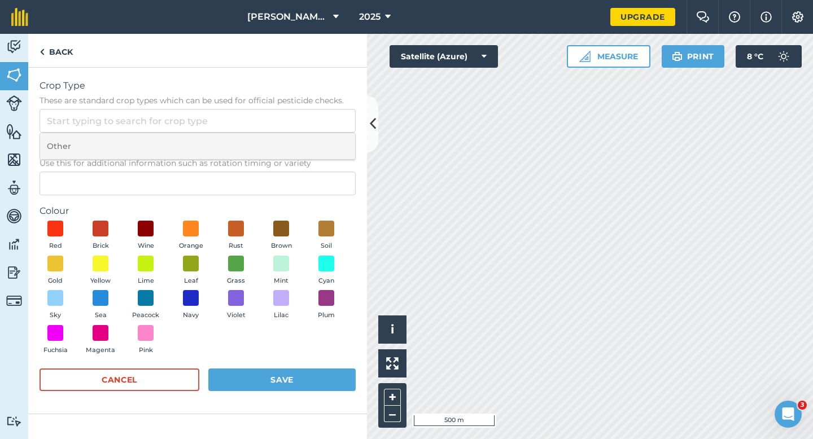
click at [311, 138] on li "Other" at bounding box center [197, 146] width 315 height 27
type input "Other"
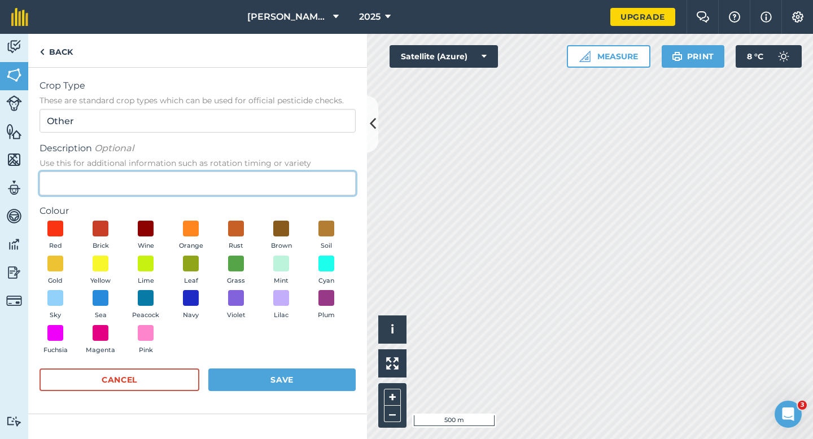
click at [303, 181] on input "Description Optional Use this for additional information such as rotation timin…" at bounding box center [197, 184] width 316 height 24
type input "Watties Peas"
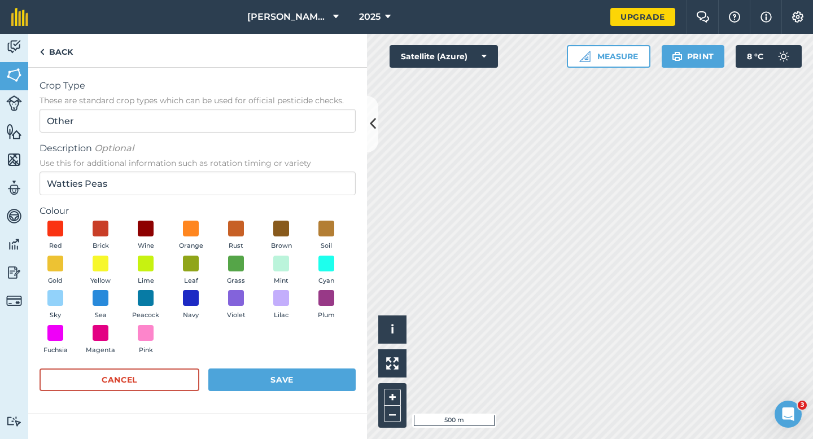
click at [174, 265] on div "Red Brick Wine Orange Rust Brown Soil Gold Yellow Lime Leaf Grass Mint Cyan Sky…" at bounding box center [197, 290] width 316 height 139
click at [187, 267] on span at bounding box center [190, 262] width 17 height 17
click at [269, 379] on button "Save" at bounding box center [281, 379] width 147 height 23
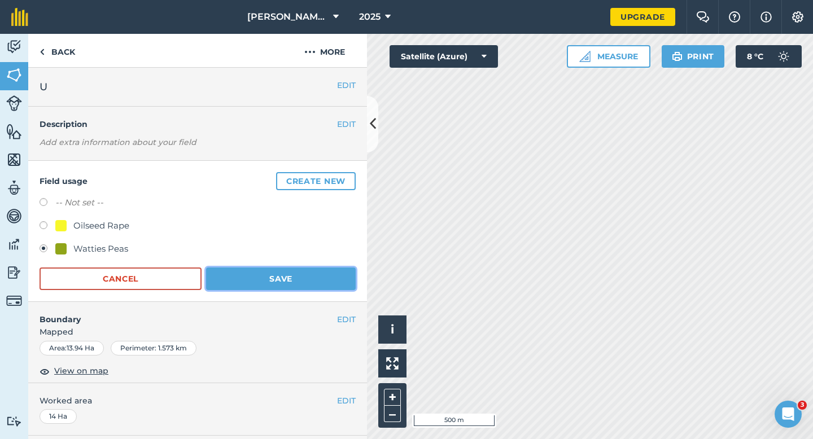
click at [219, 269] on button "Save" at bounding box center [281, 278] width 150 height 23
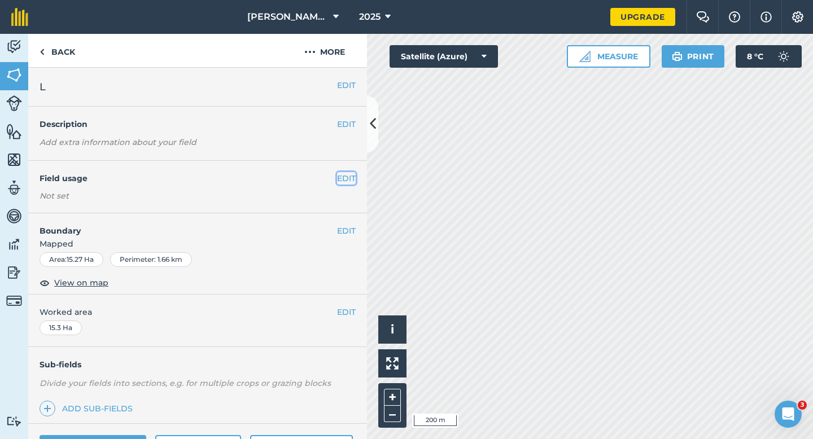
click at [352, 175] on button "EDIT" at bounding box center [346, 178] width 19 height 12
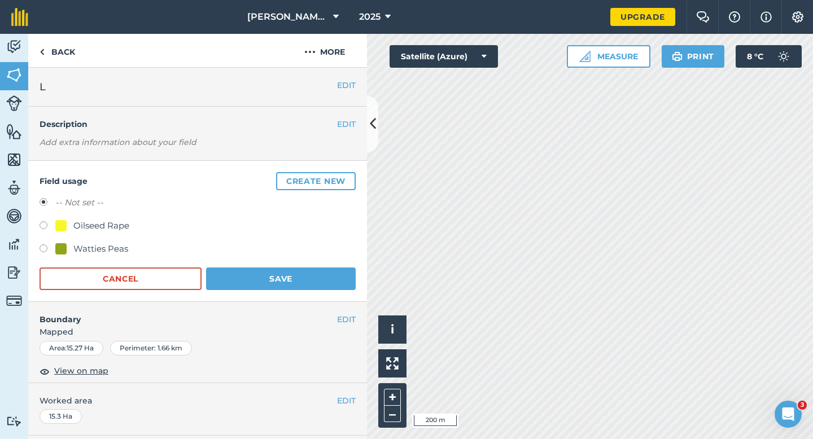
click at [81, 256] on div "Watties Peas" at bounding box center [197, 250] width 316 height 16
click at [84, 253] on div "Watties Peas" at bounding box center [100, 249] width 55 height 14
radio input "true"
radio input "false"
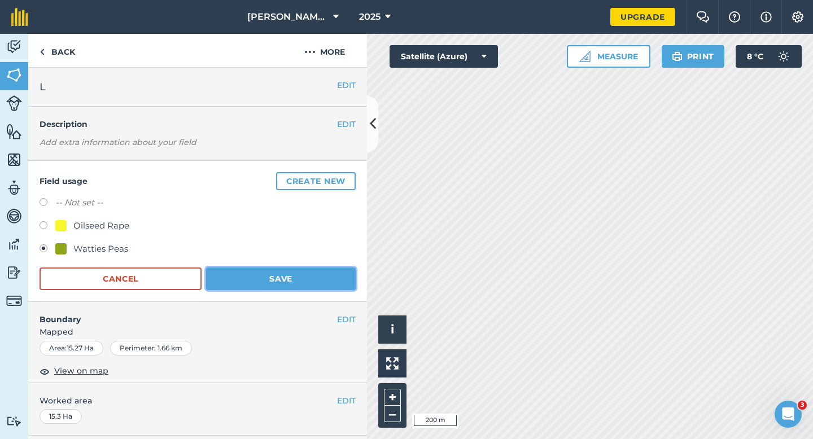
click at [265, 284] on button "Save" at bounding box center [281, 278] width 150 height 23
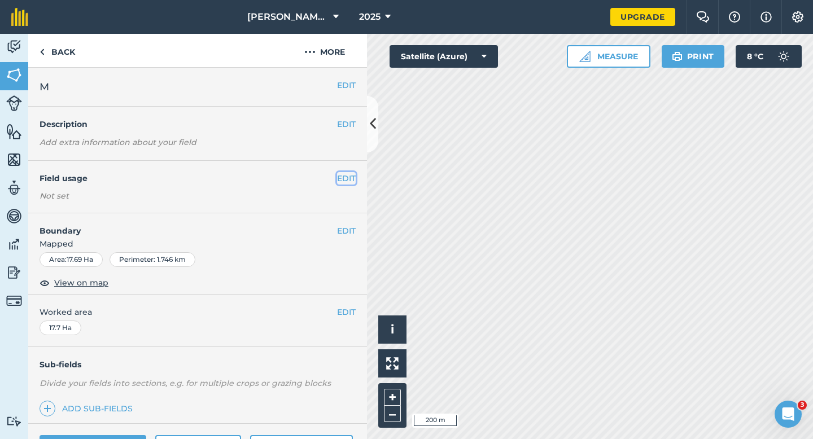
click at [339, 178] on button "EDIT" at bounding box center [346, 178] width 19 height 12
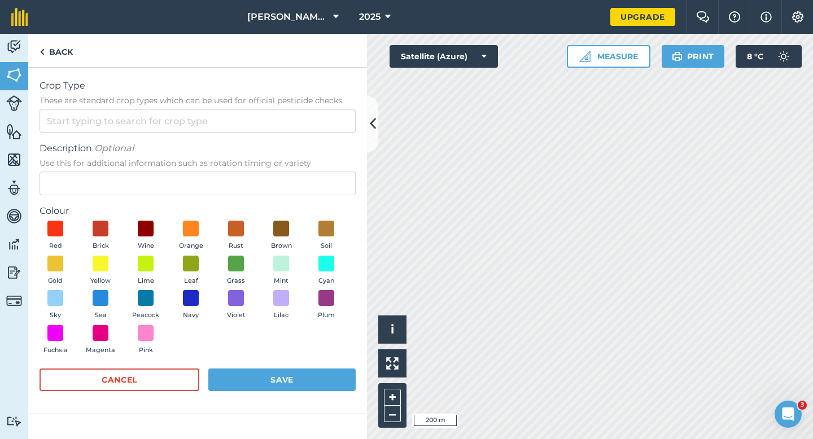
click at [311, 101] on span "These are standard crop types which can be used for official pesticide checks." at bounding box center [197, 100] width 316 height 11
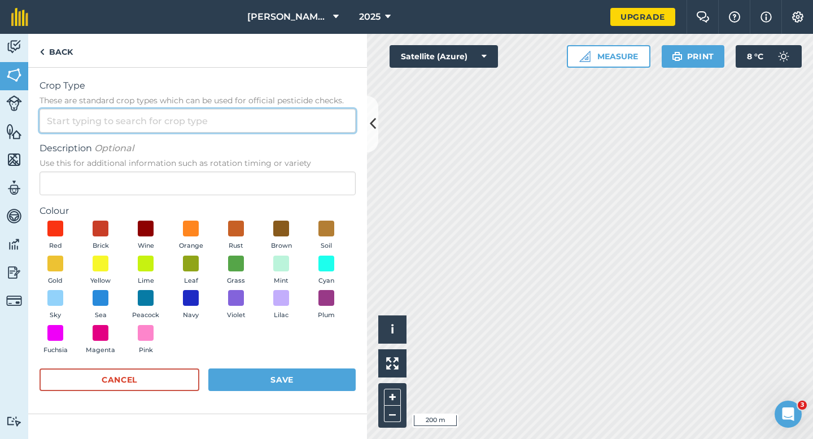
click at [311, 109] on input "Crop Type These are standard crop types which can be used for official pesticid…" at bounding box center [197, 121] width 316 height 24
click at [311, 126] on input "Crop Type These are standard crop types which can be used for official pesticid…" at bounding box center [197, 121] width 316 height 24
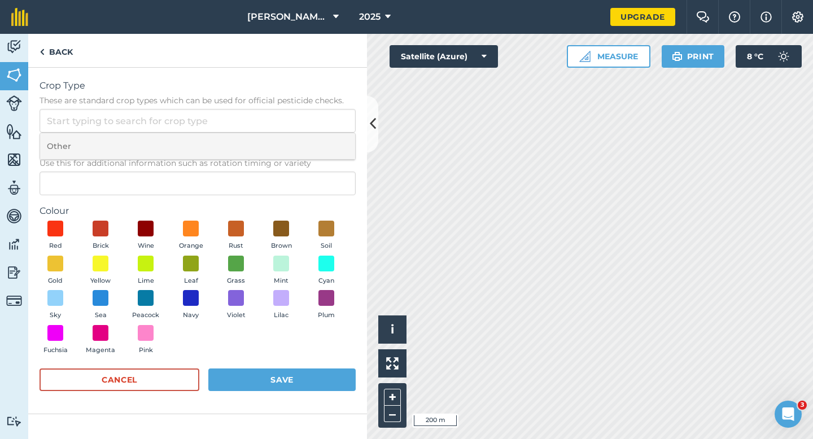
click at [311, 140] on li "Other" at bounding box center [197, 146] width 315 height 27
type input "Other"
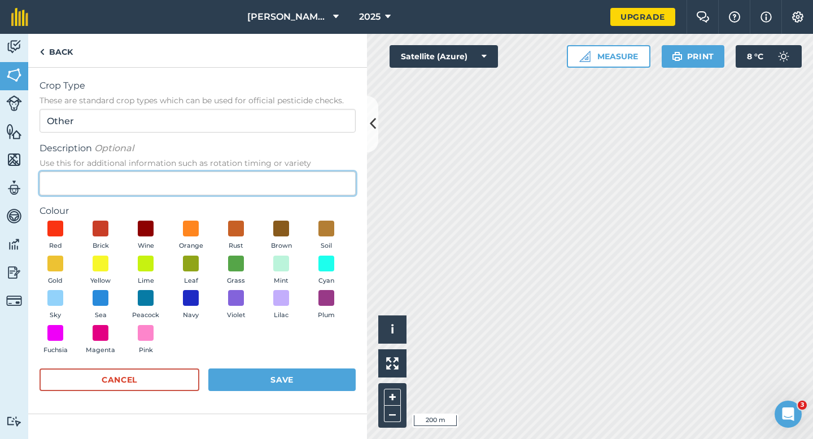
click at [311, 182] on input "Description Optional Use this for additional information such as rotation timin…" at bounding box center [197, 184] width 316 height 24
type input "Grass Seed"
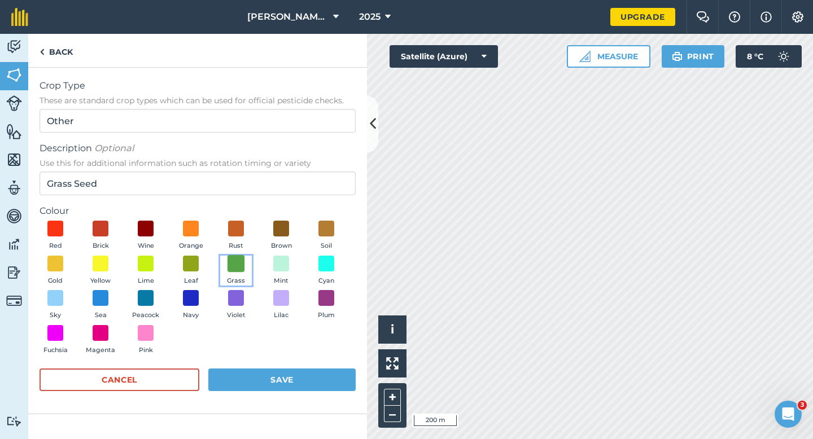
click at [231, 269] on span at bounding box center [235, 262] width 17 height 17
click at [271, 395] on div "Cancel Save" at bounding box center [197, 385] width 316 height 34
click at [278, 376] on button "Save" at bounding box center [281, 379] width 147 height 23
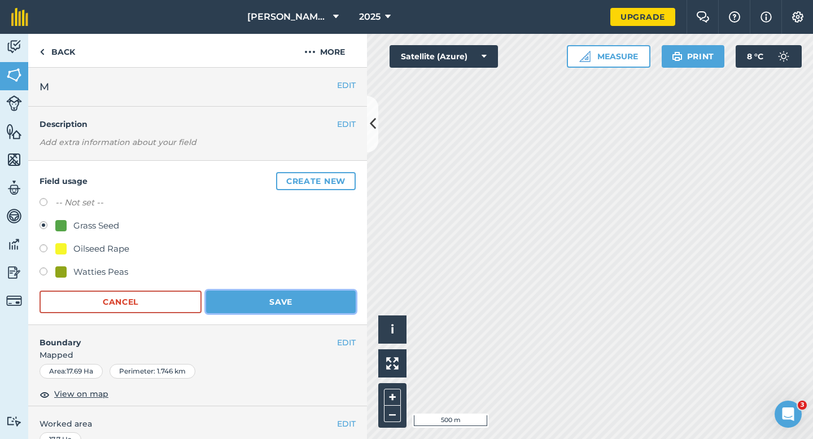
click at [311, 302] on button "Save" at bounding box center [281, 302] width 150 height 23
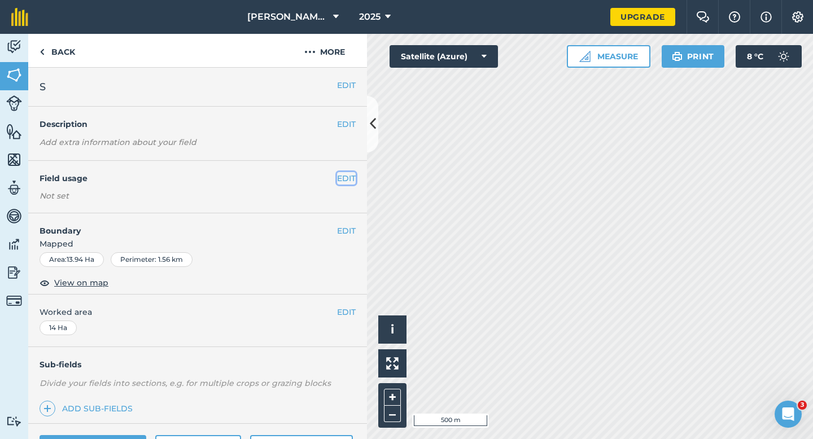
click at [345, 177] on button "EDIT" at bounding box center [346, 178] width 19 height 12
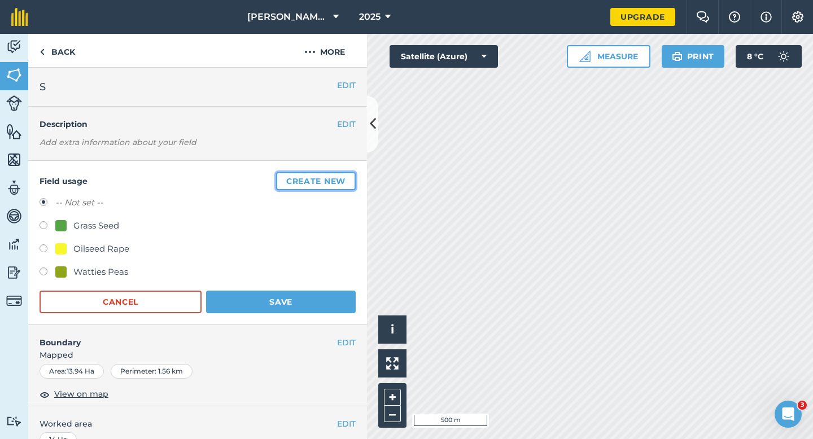
click at [345, 177] on button "Create new" at bounding box center [316, 181] width 80 height 18
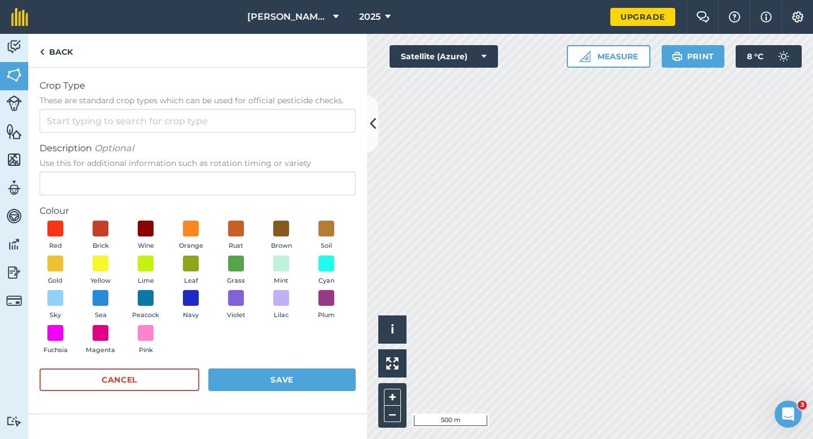
click at [323, 133] on form "Crop Type These are standard crop types which can be used for official pesticid…" at bounding box center [197, 240] width 316 height 323
click at [323, 147] on span "Description Optional" at bounding box center [197, 149] width 316 height 14
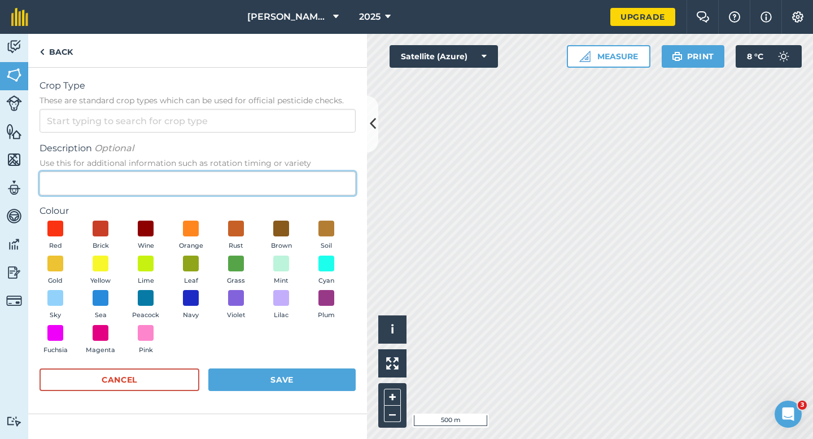
click at [323, 172] on input "Description Optional Use this for additional information such as rotation timin…" at bounding box center [197, 184] width 316 height 24
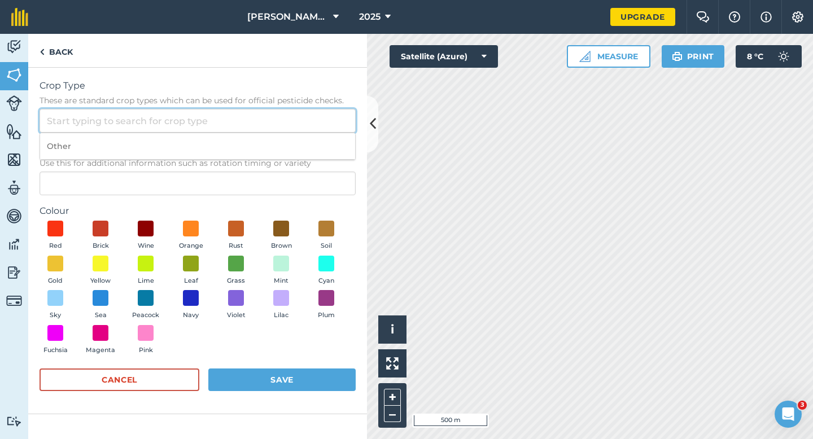
click at [323, 128] on input "Crop Type These are standard crop types which can be used for official pesticid…" at bounding box center [197, 121] width 316 height 24
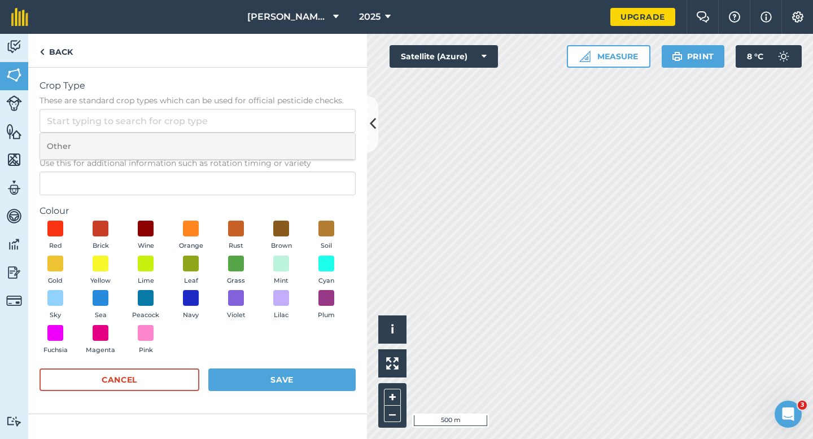
click at [323, 142] on li "Other" at bounding box center [197, 146] width 315 height 27
type input "Other"
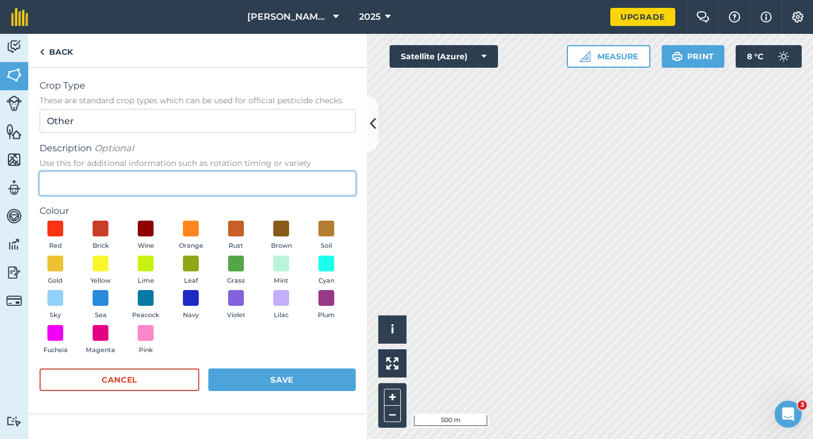
click at [323, 179] on input "Description Optional Use this for additional information such as rotation timin…" at bounding box center [197, 184] width 316 height 24
type input "Wheat"
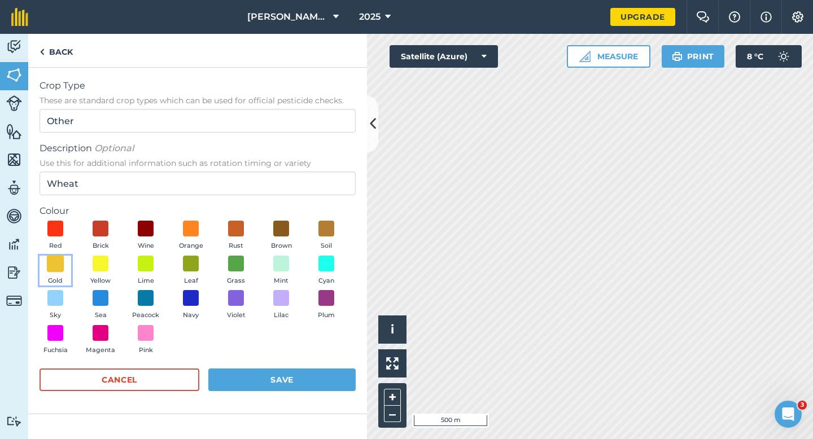
click at [55, 263] on span at bounding box center [55, 262] width 17 height 17
click at [273, 366] on form "Crop Type These are standard crop types which can be used for official pesticid…" at bounding box center [197, 240] width 316 height 323
click at [275, 377] on button "Save" at bounding box center [281, 379] width 147 height 23
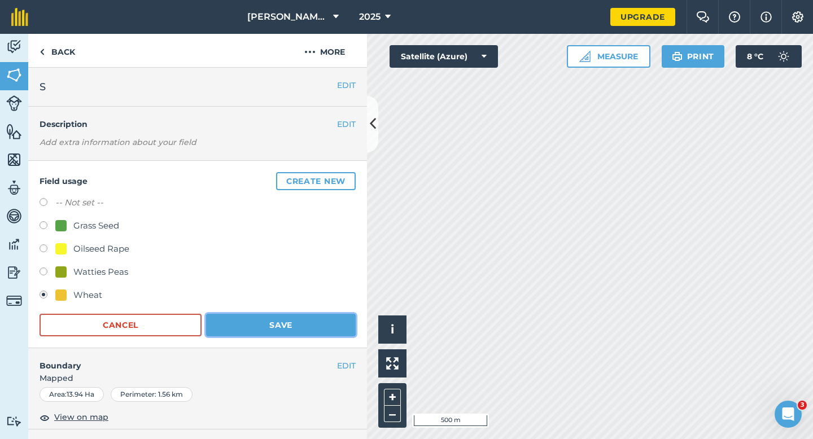
click at [293, 323] on button "Save" at bounding box center [281, 325] width 150 height 23
